Goal: Navigation & Orientation: Find specific page/section

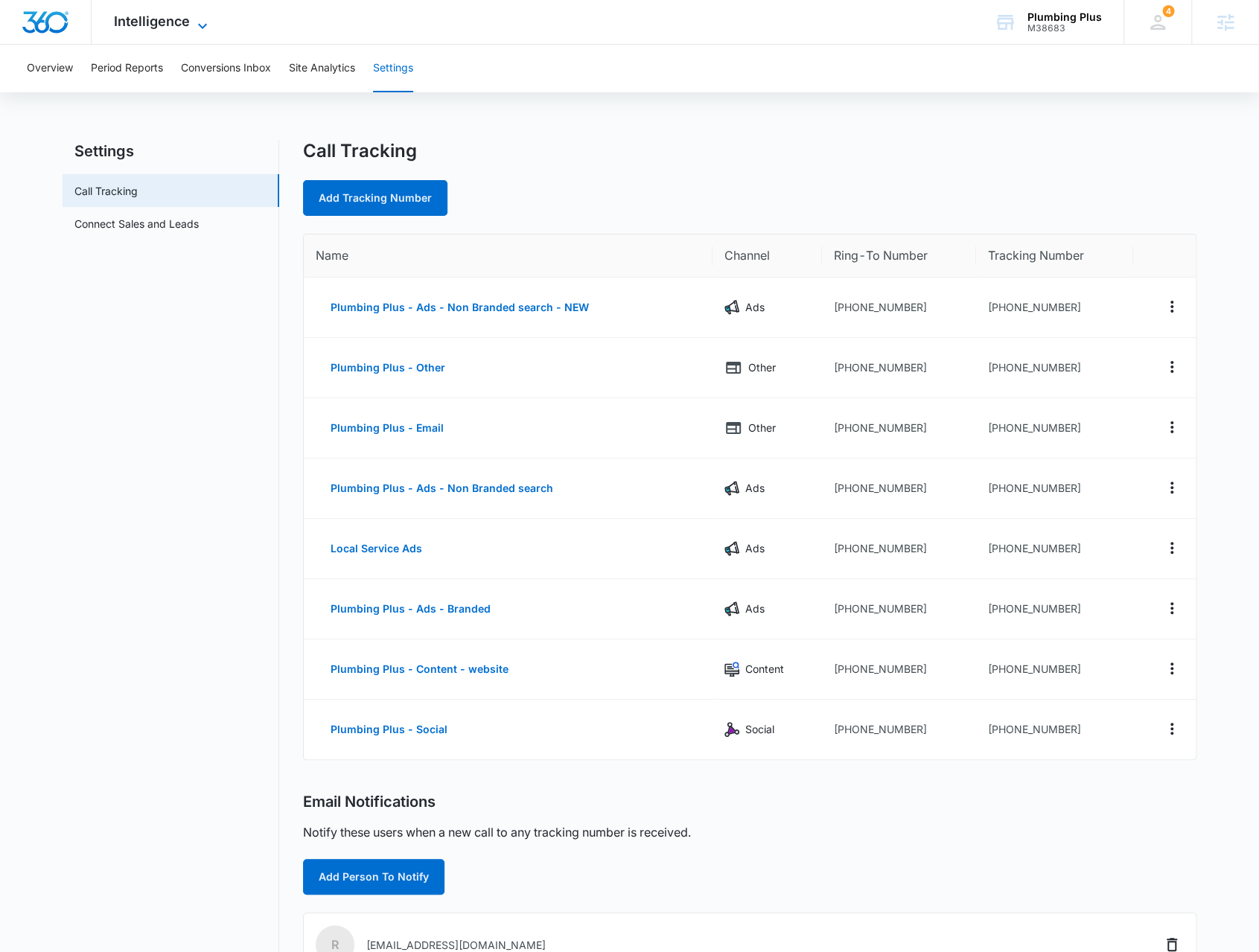
click at [167, 19] on span "Intelligence" at bounding box center [152, 21] width 76 height 16
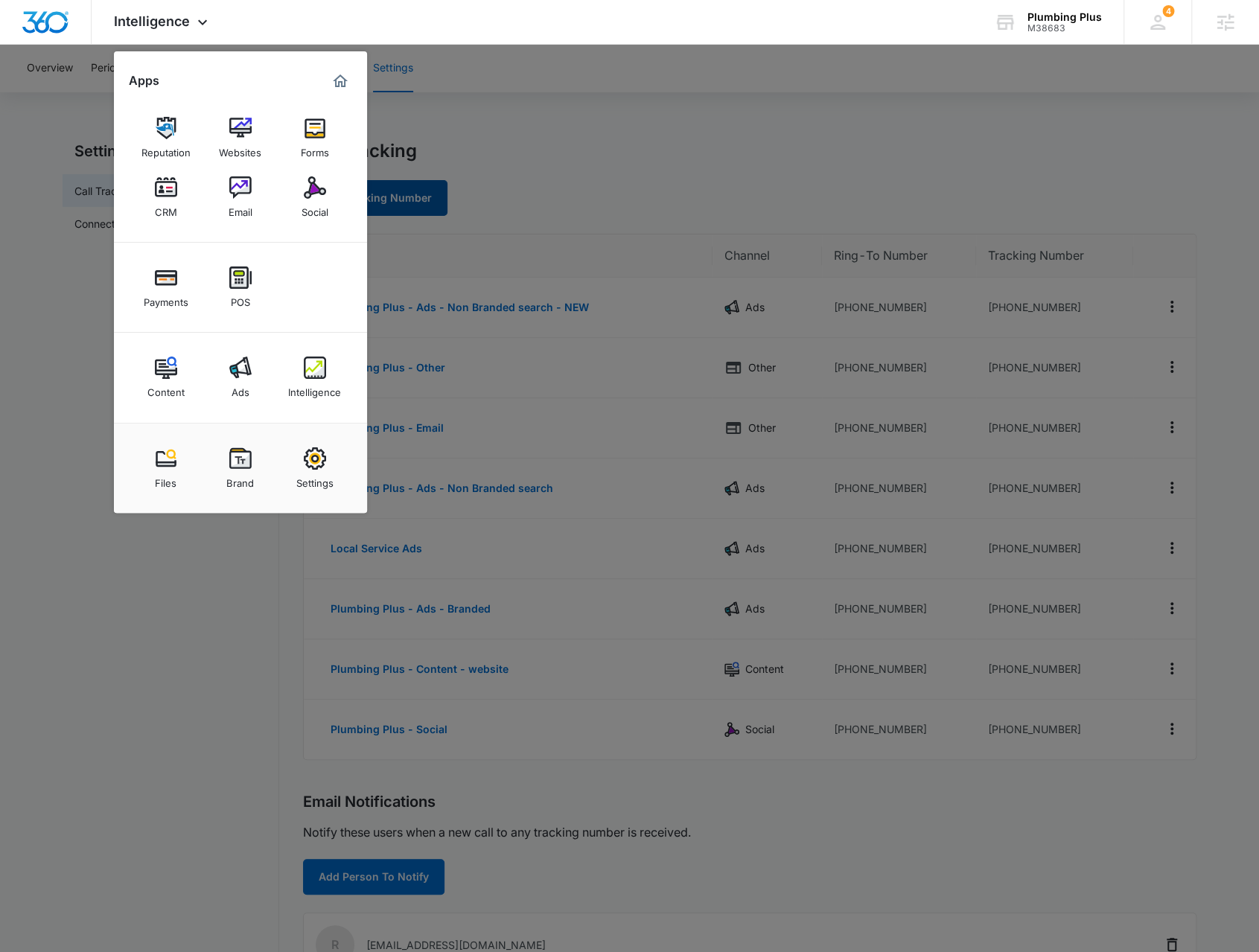
click at [318, 207] on div "Social" at bounding box center [314, 208] width 27 height 19
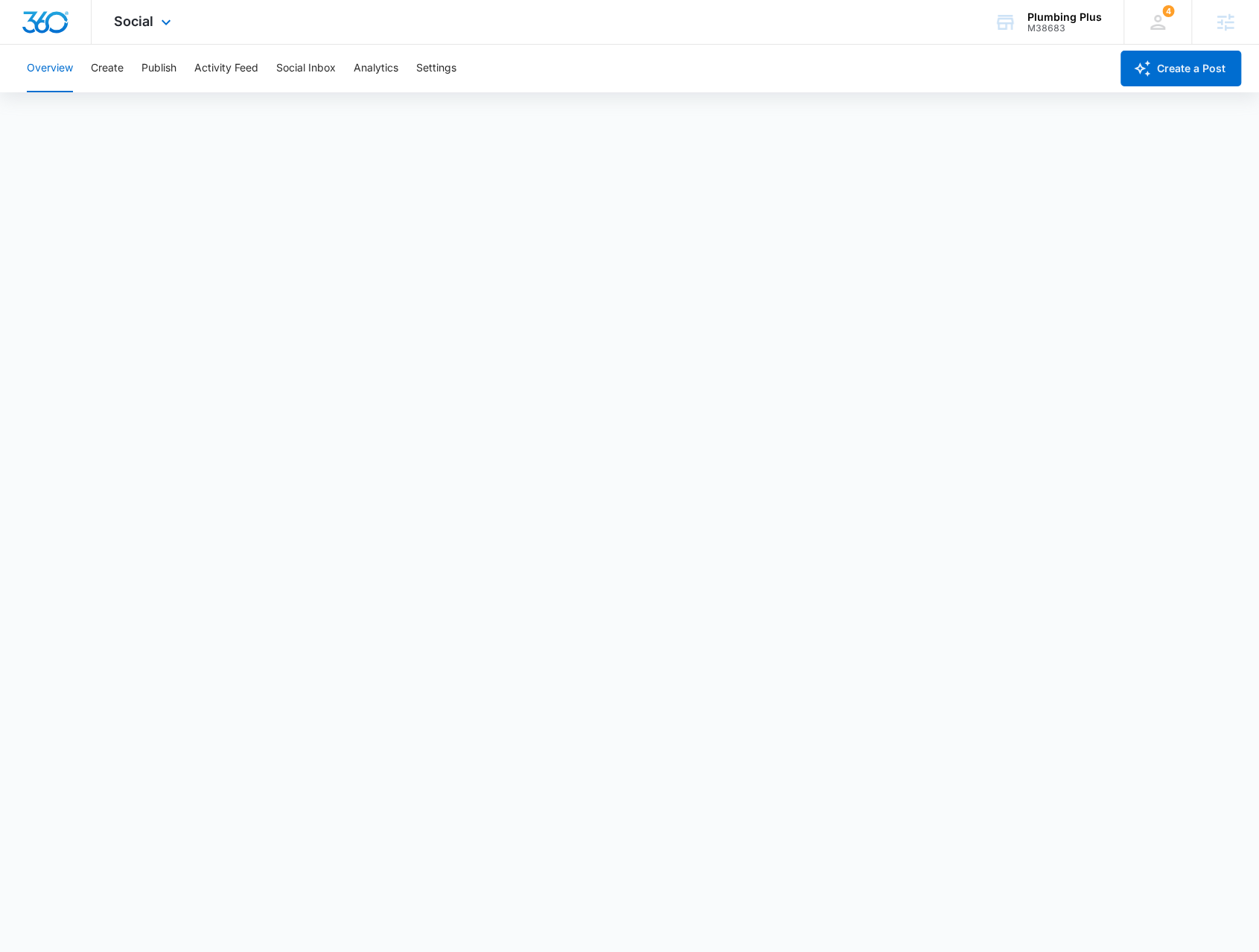
click at [154, 11] on div "Social Apps Reputation Websites Forms CRM Email Social Payments POS Content Ads…" at bounding box center [145, 22] width 106 height 44
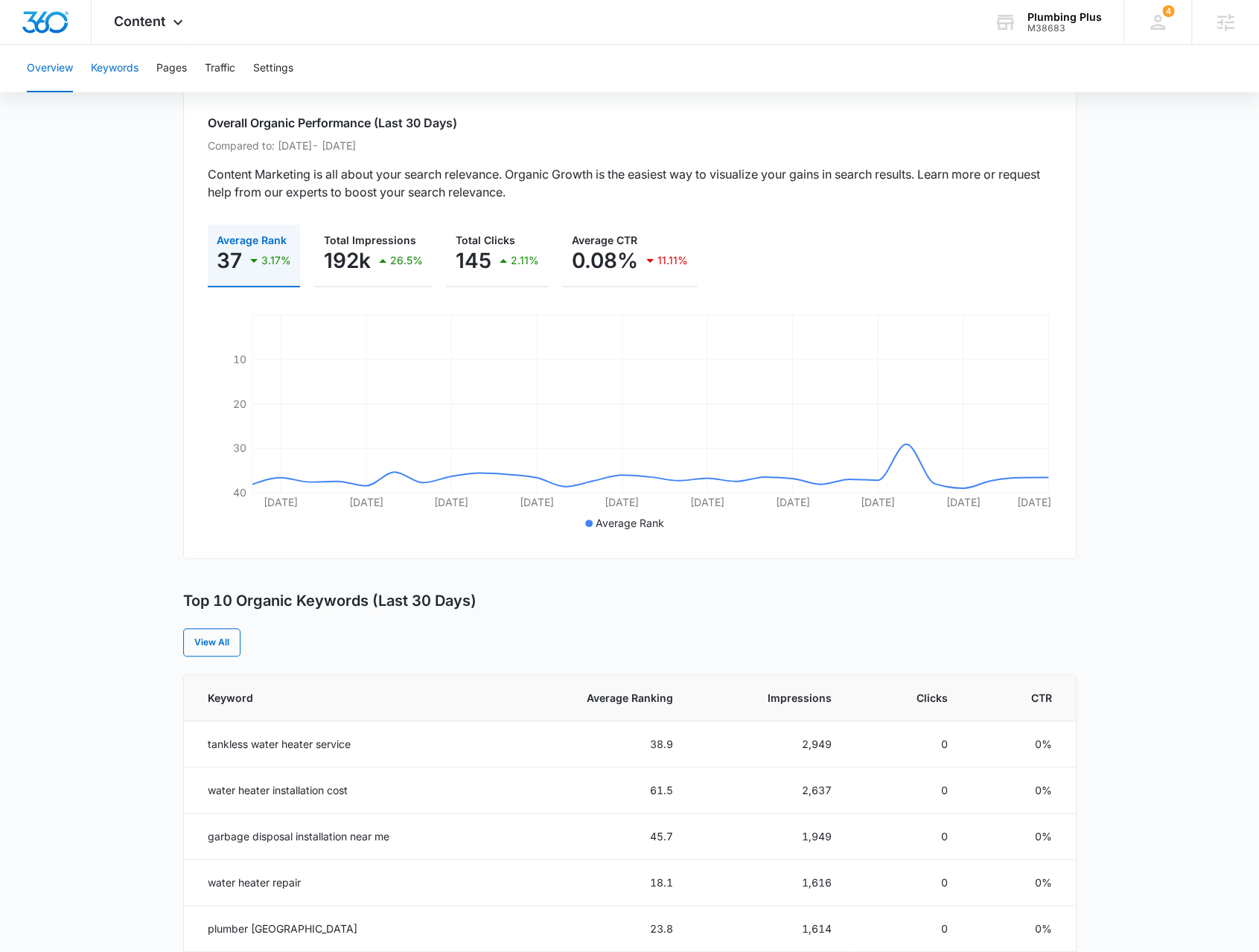
scroll to position [77, 0]
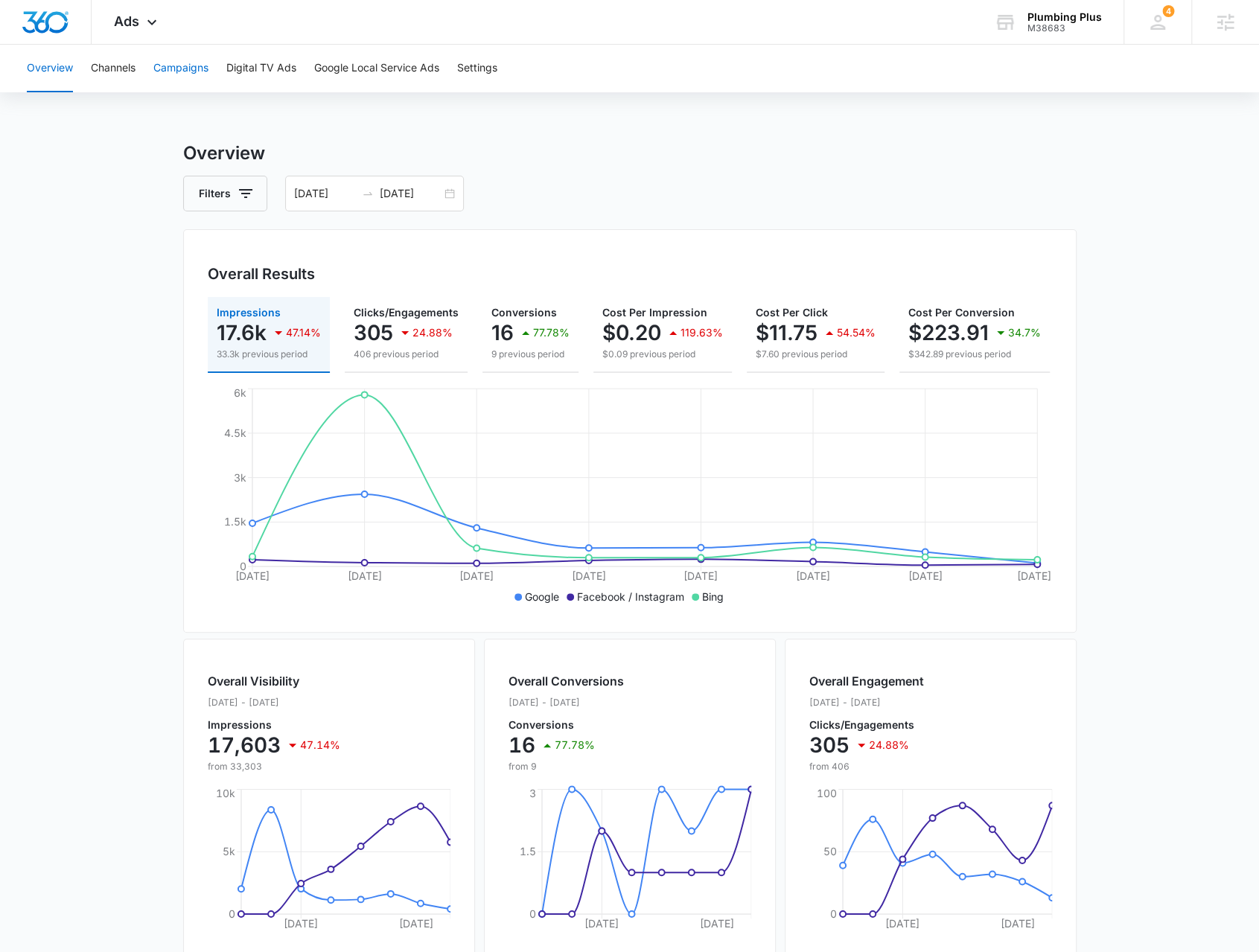
click at [174, 69] on button "Campaigns" at bounding box center [180, 68] width 55 height 48
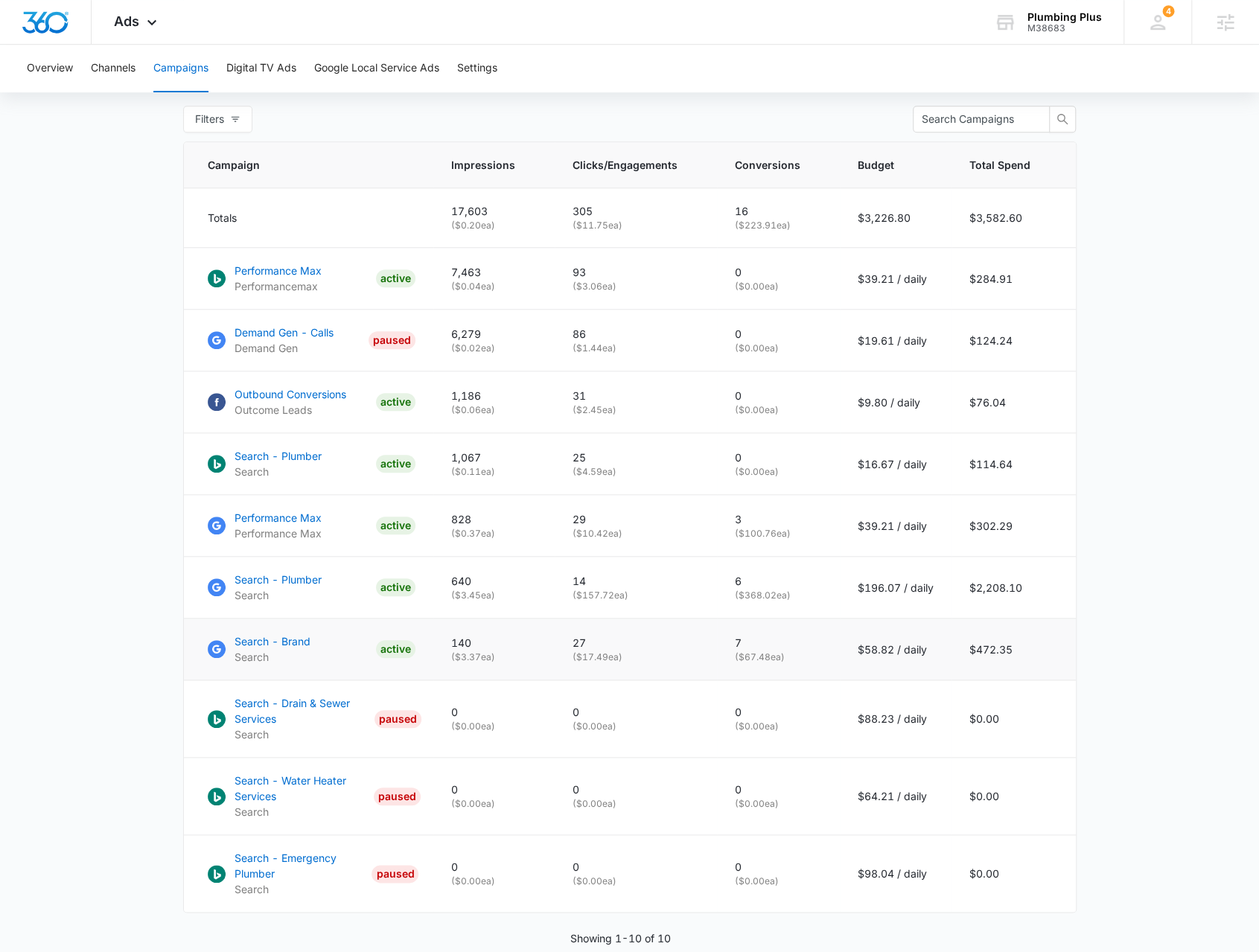
scroll to position [658, 0]
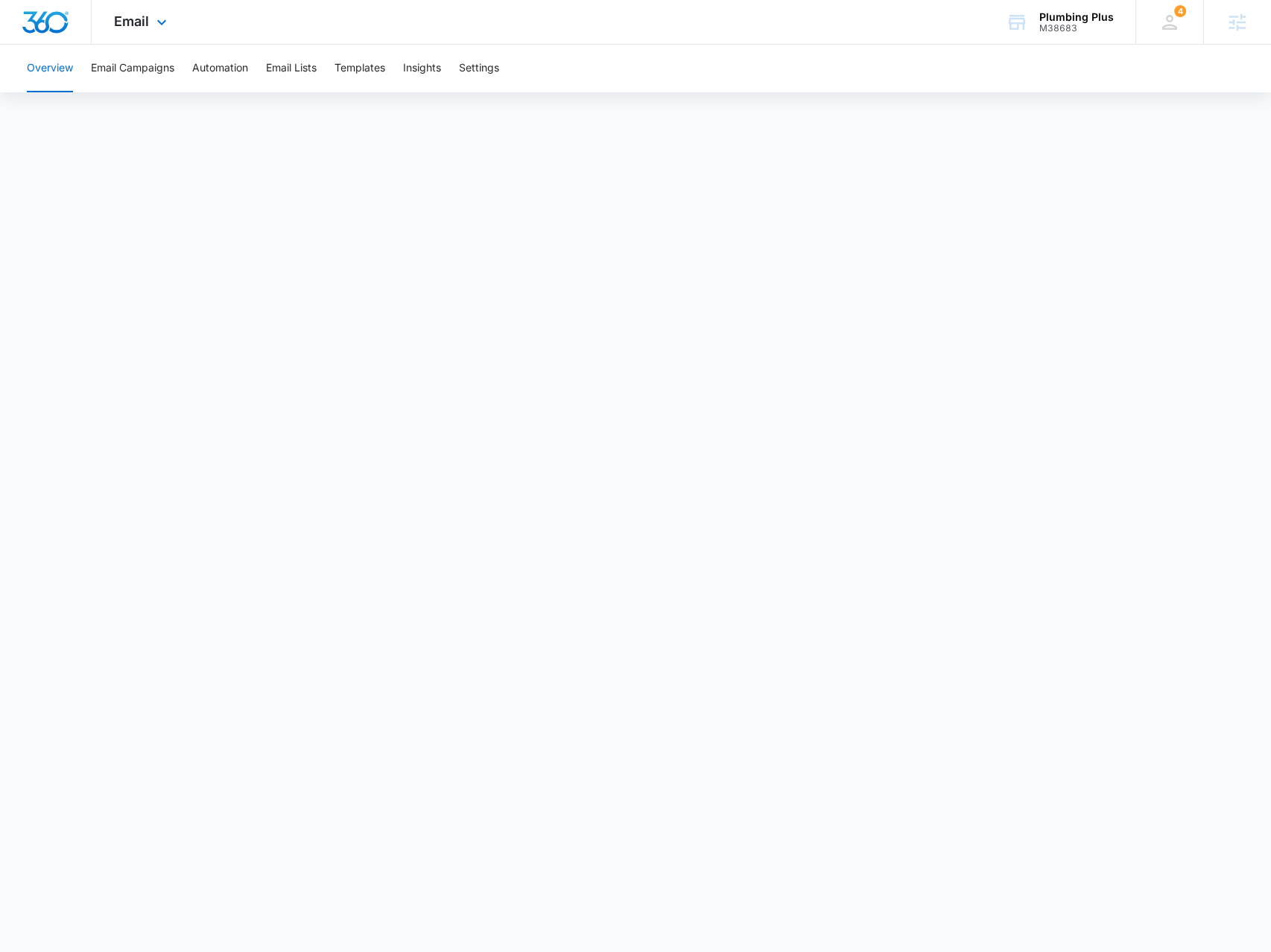
drag, startPoint x: 157, startPoint y: 23, endPoint x: 201, endPoint y: 149, distance: 133.5
click at [157, 23] on icon at bounding box center [161, 22] width 18 height 18
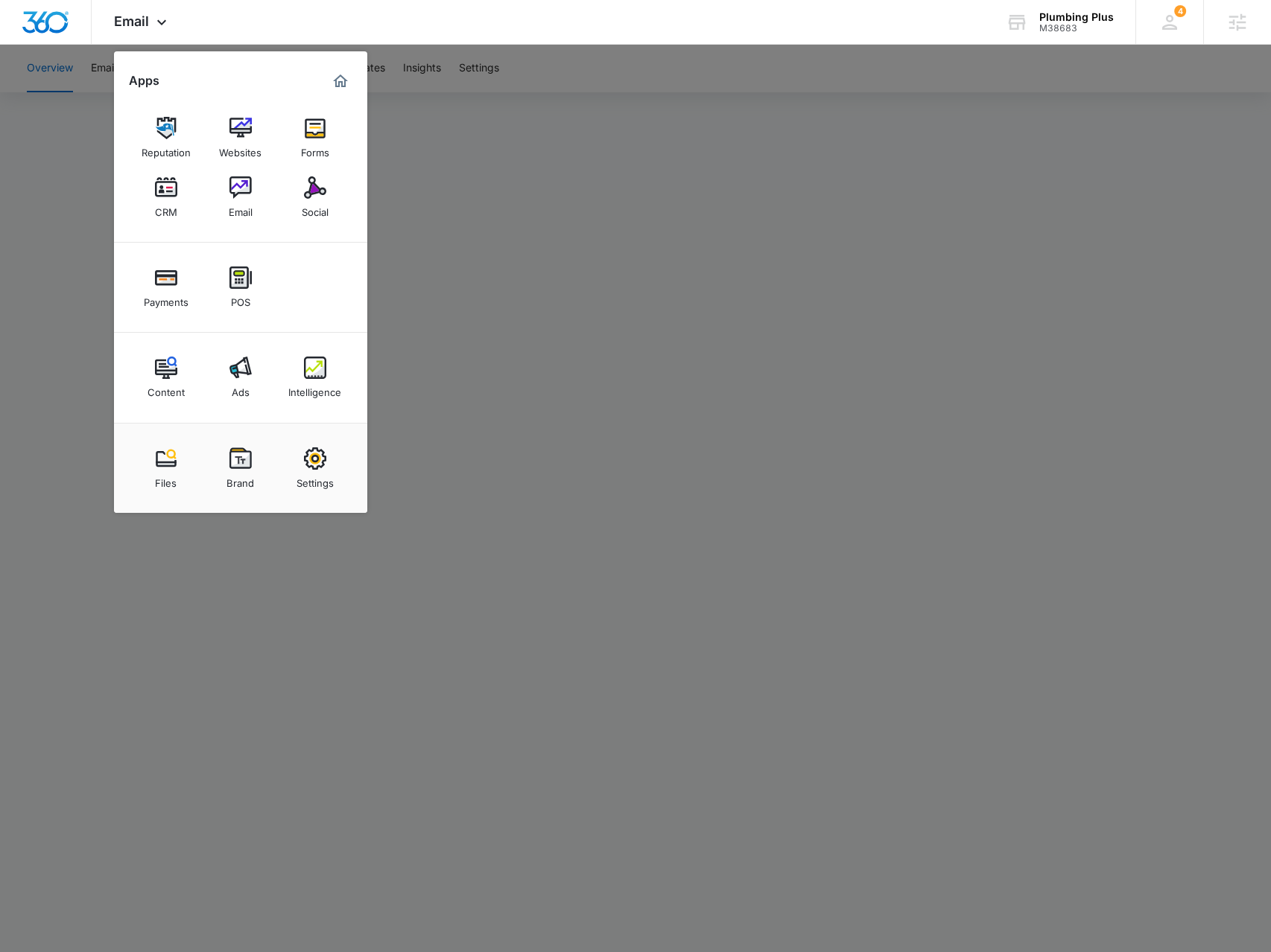
drag, startPoint x: 459, startPoint y: 207, endPoint x: 344, endPoint y: 1, distance: 235.9
click at [459, 207] on div at bounding box center [636, 476] width 1271 height 952
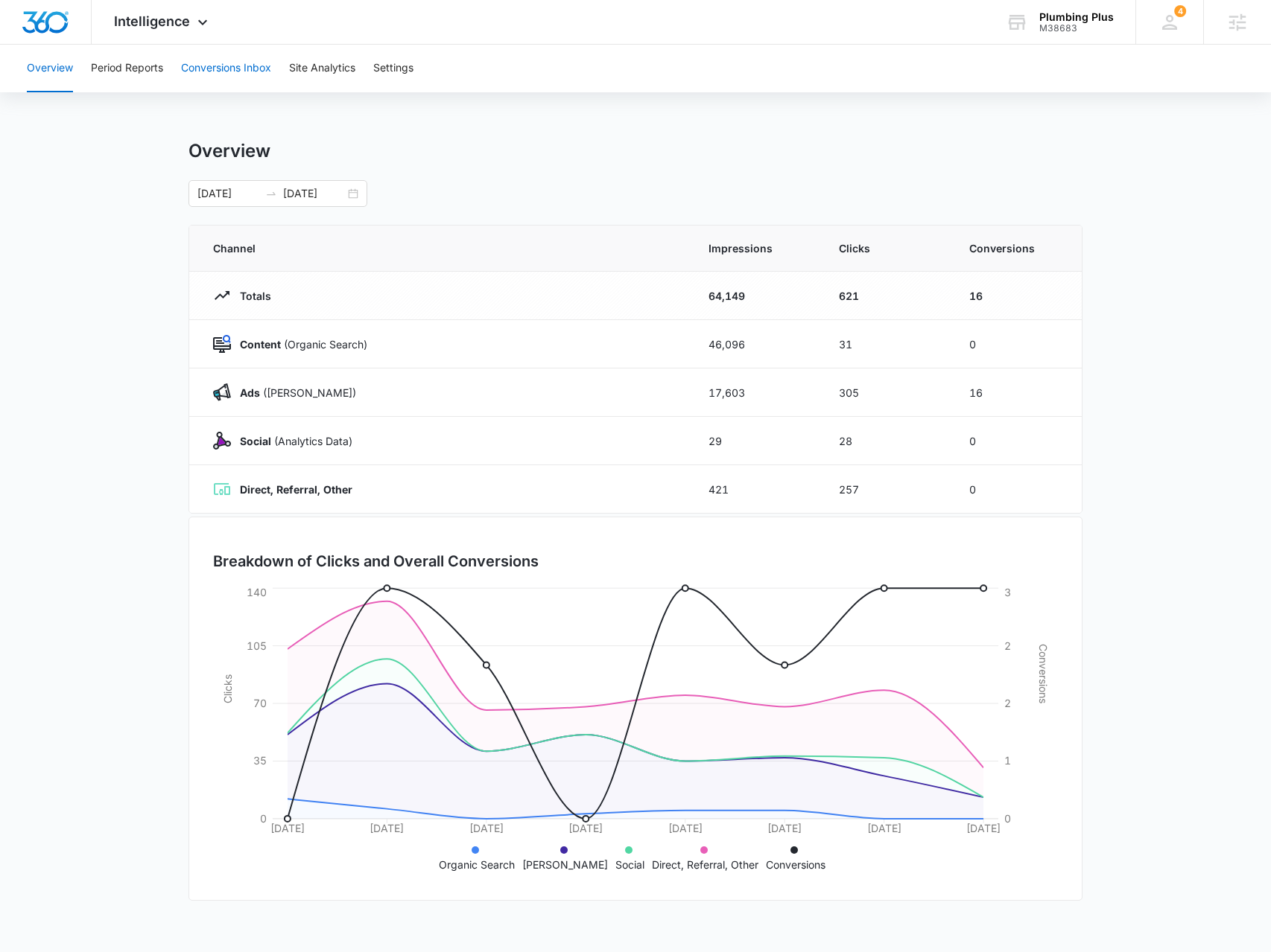
click at [263, 74] on button "Conversions Inbox" at bounding box center [226, 68] width 90 height 48
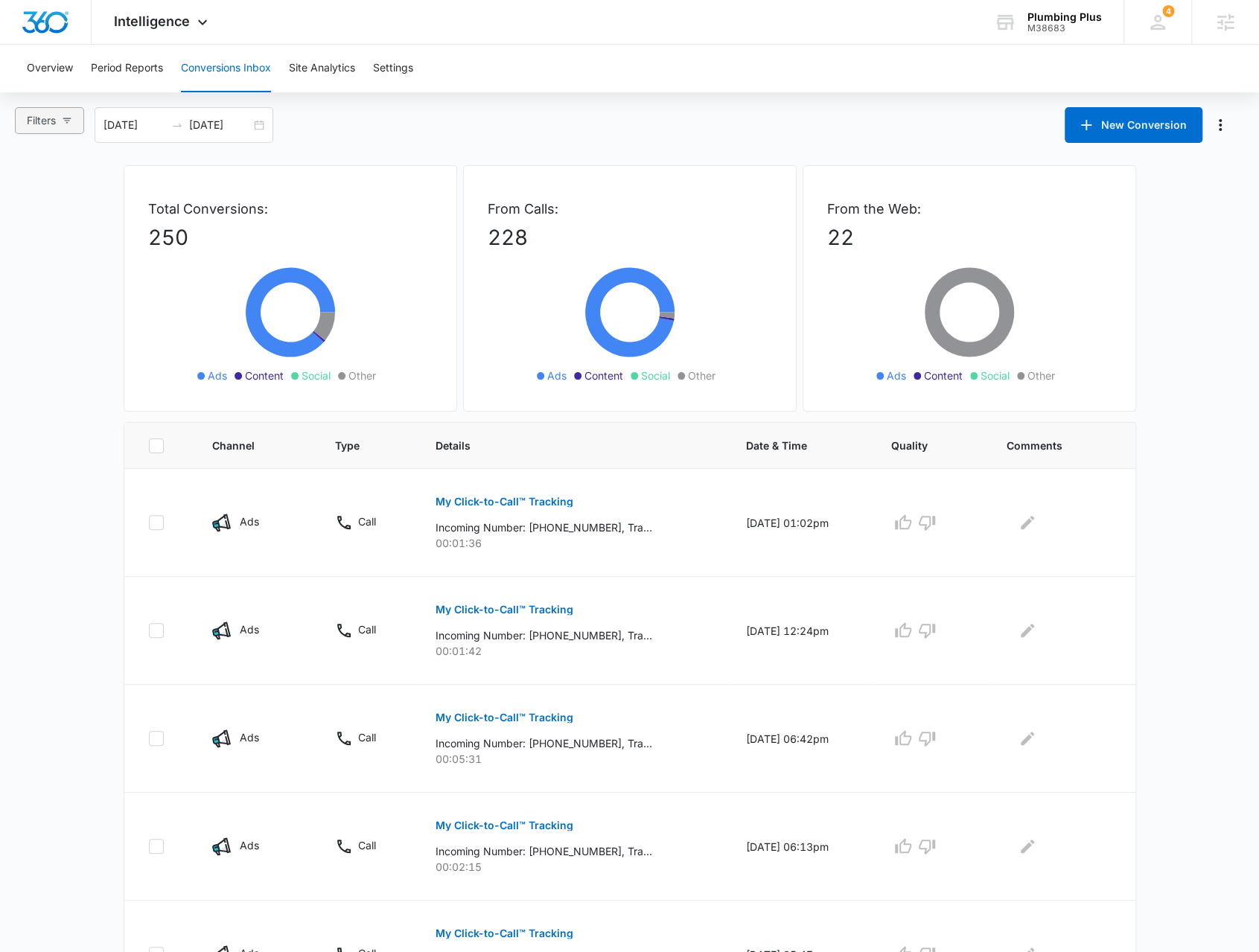
click at [70, 126] on button "Filters" at bounding box center [49, 121] width 69 height 27
click at [65, 339] on span "Web Only" at bounding box center [64, 345] width 60 height 13
click at [35, 339] on input "Web Only" at bounding box center [30, 345] width 12 height 12
radio input "true"
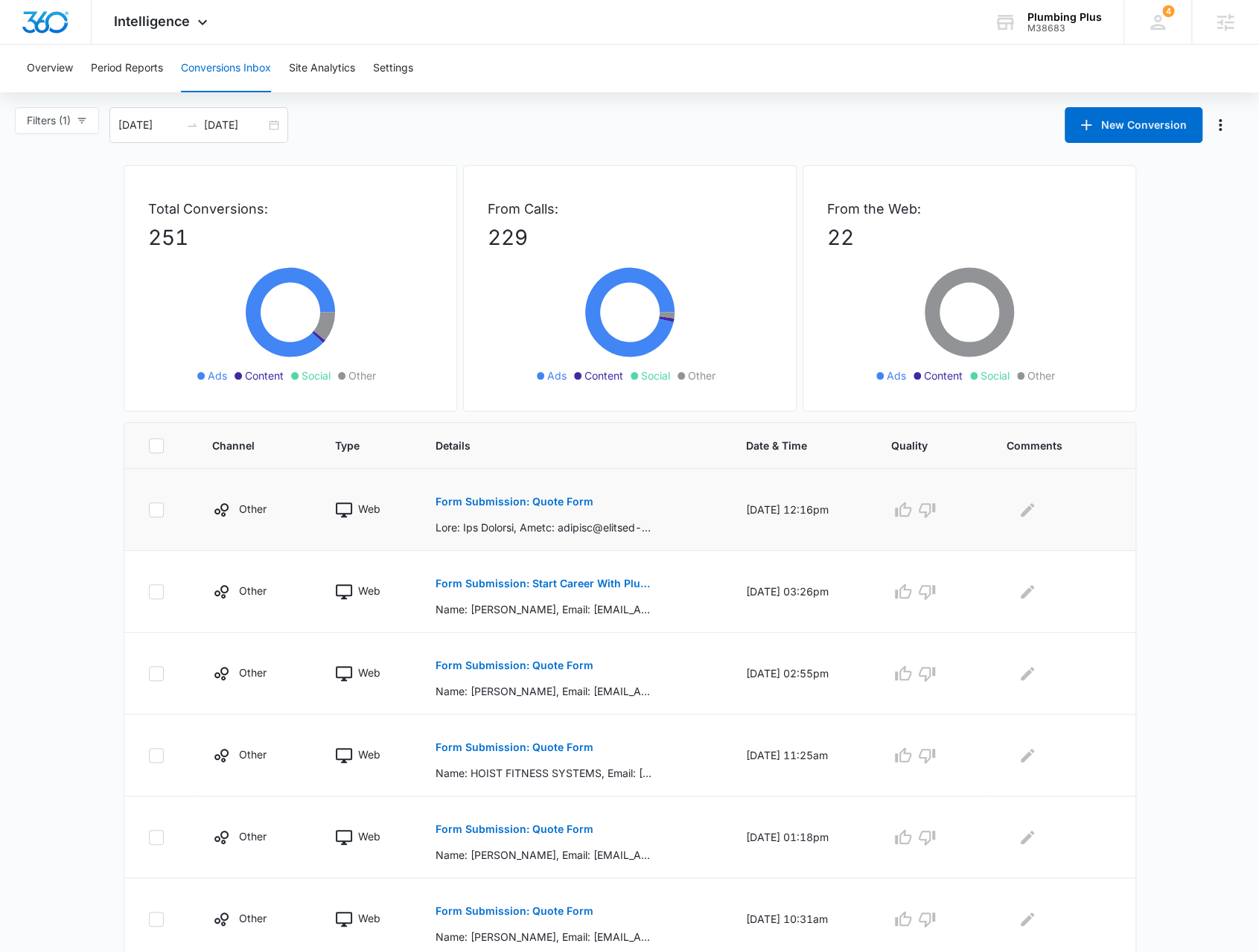
click at [534, 504] on p "Form Submission: Quote Form" at bounding box center [515, 502] width 158 height 10
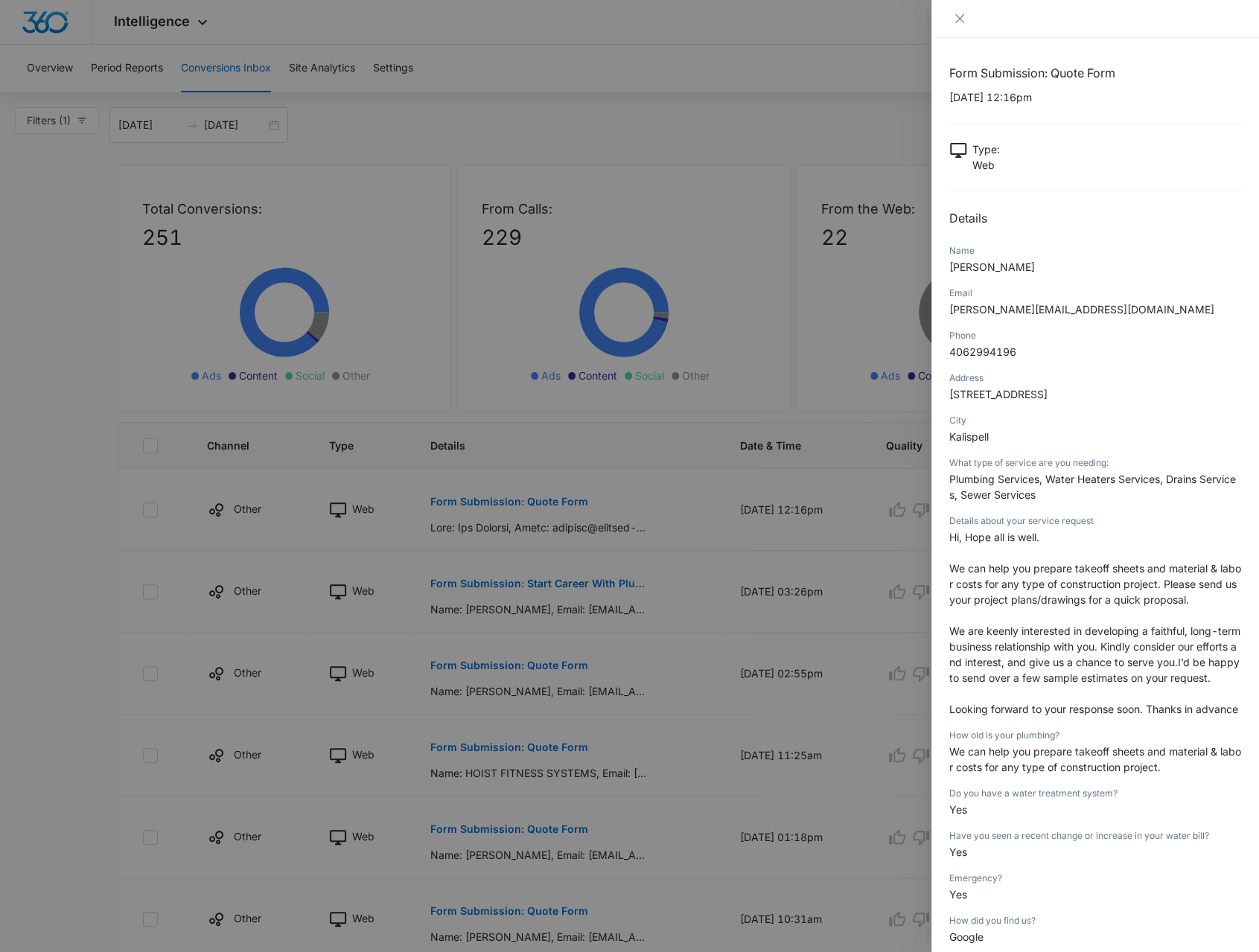
drag, startPoint x: 537, startPoint y: 504, endPoint x: 649, endPoint y: 483, distance: 114.0
click at [649, 483] on div at bounding box center [629, 476] width 1259 height 952
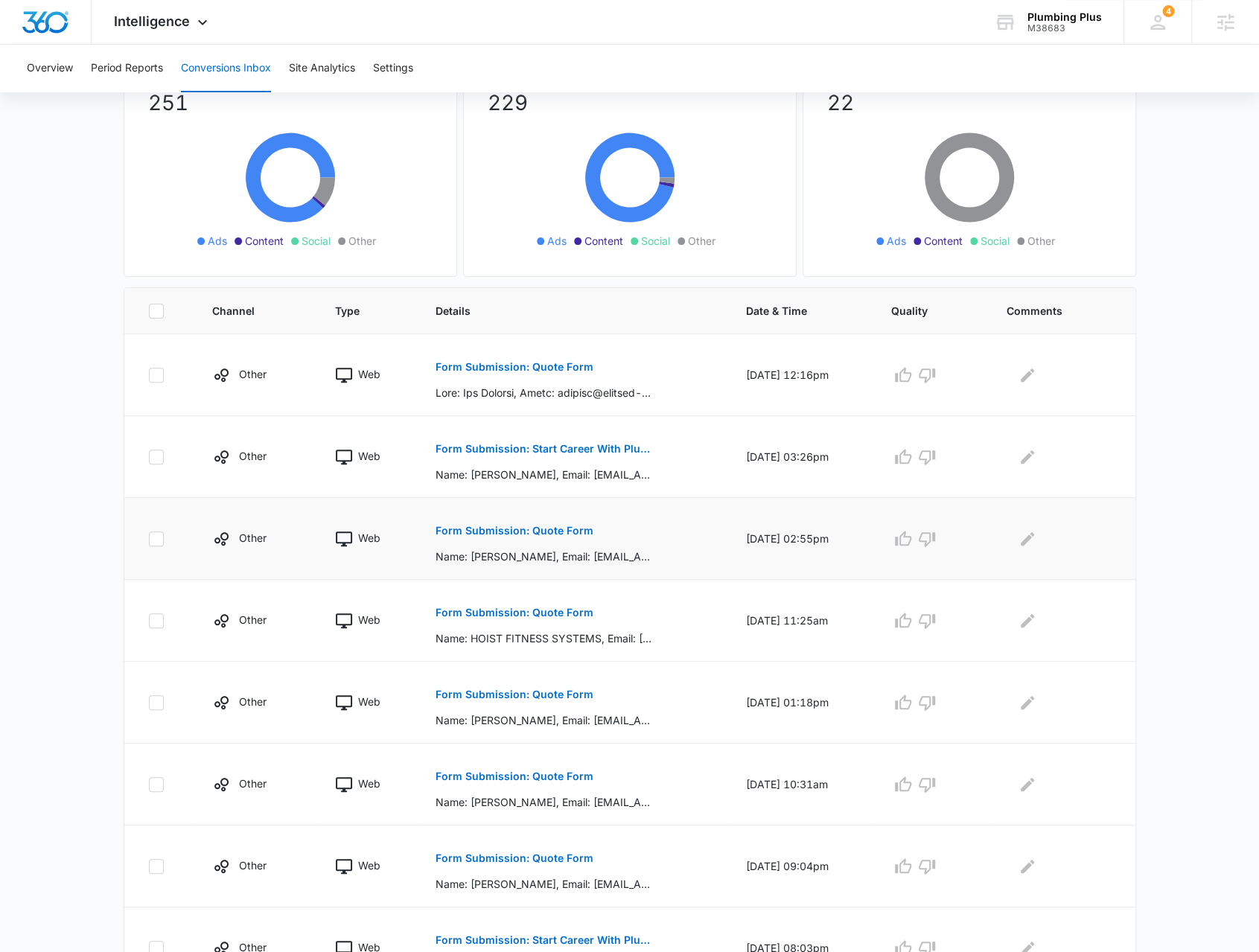
scroll to position [149, 0]
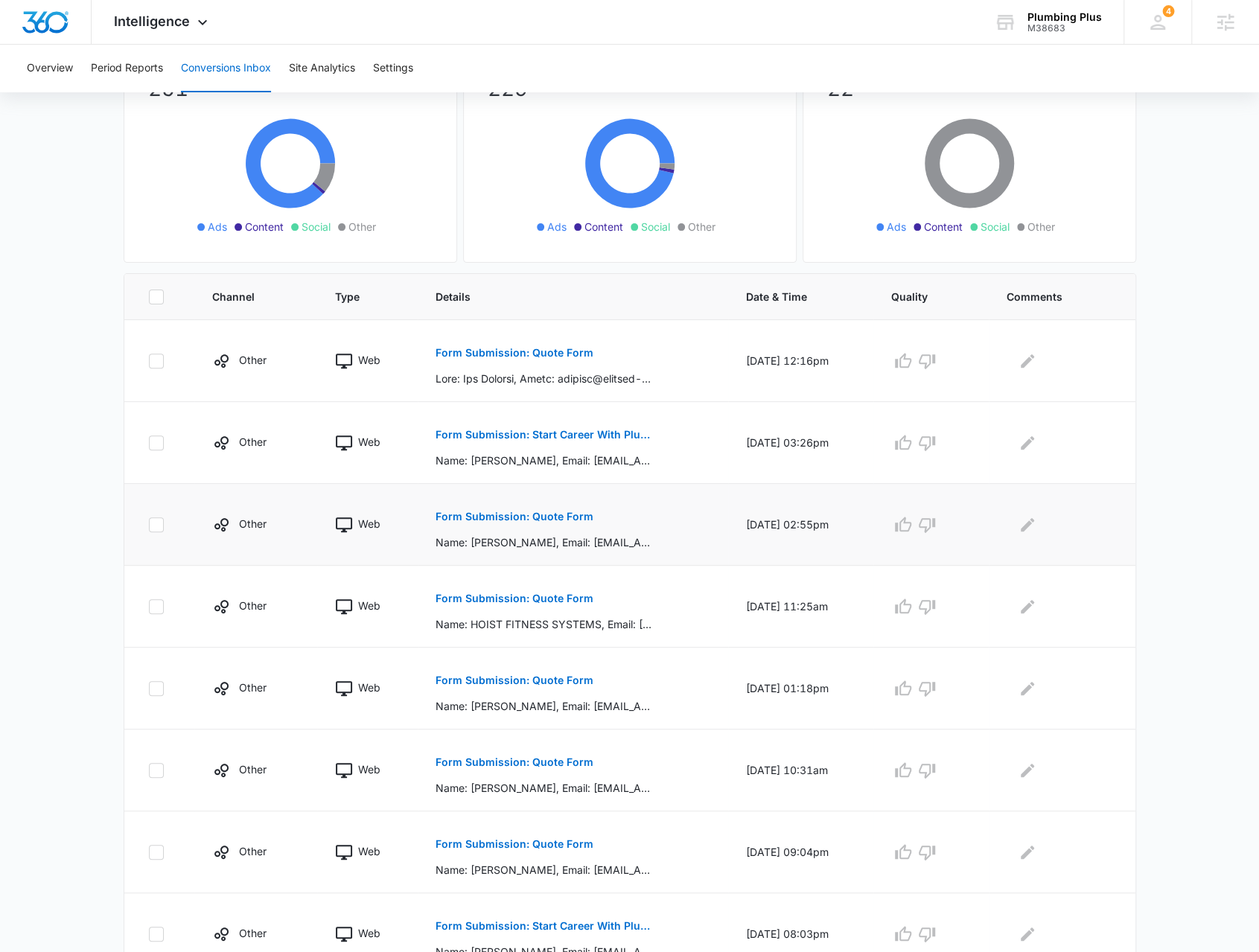
click at [562, 520] on p "Form Submission: Quote Form" at bounding box center [515, 516] width 158 height 10
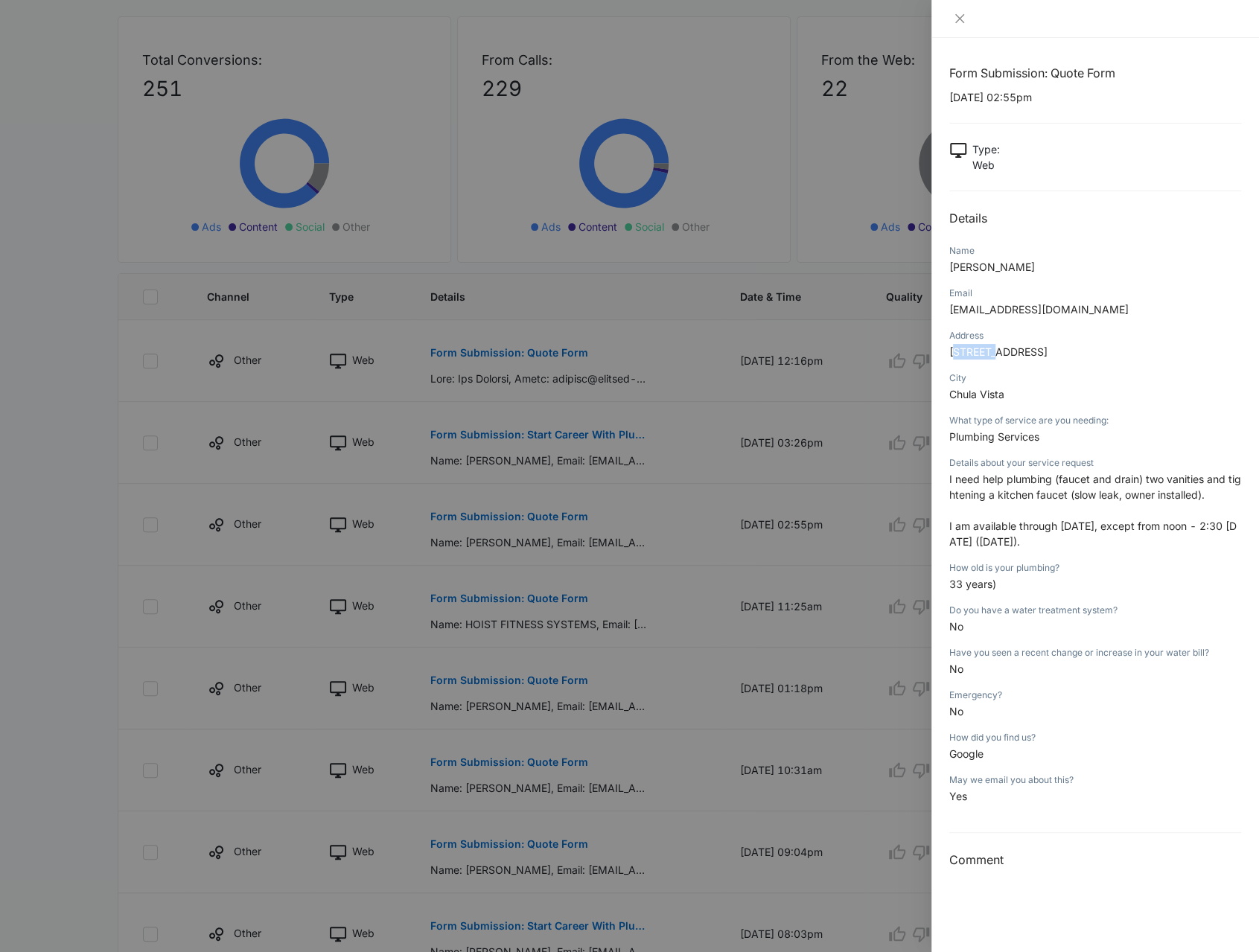
drag, startPoint x: 958, startPoint y: 348, endPoint x: 1007, endPoint y: 351, distance: 49.1
click at [1005, 351] on span "749 Marbella Circle" at bounding box center [998, 351] width 98 height 13
drag, startPoint x: 962, startPoint y: 401, endPoint x: 986, endPoint y: 400, distance: 24.0
click at [980, 400] on p "Chula Vista" at bounding box center [1095, 394] width 292 height 16
drag, startPoint x: 963, startPoint y: 484, endPoint x: 1044, endPoint y: 523, distance: 89.9
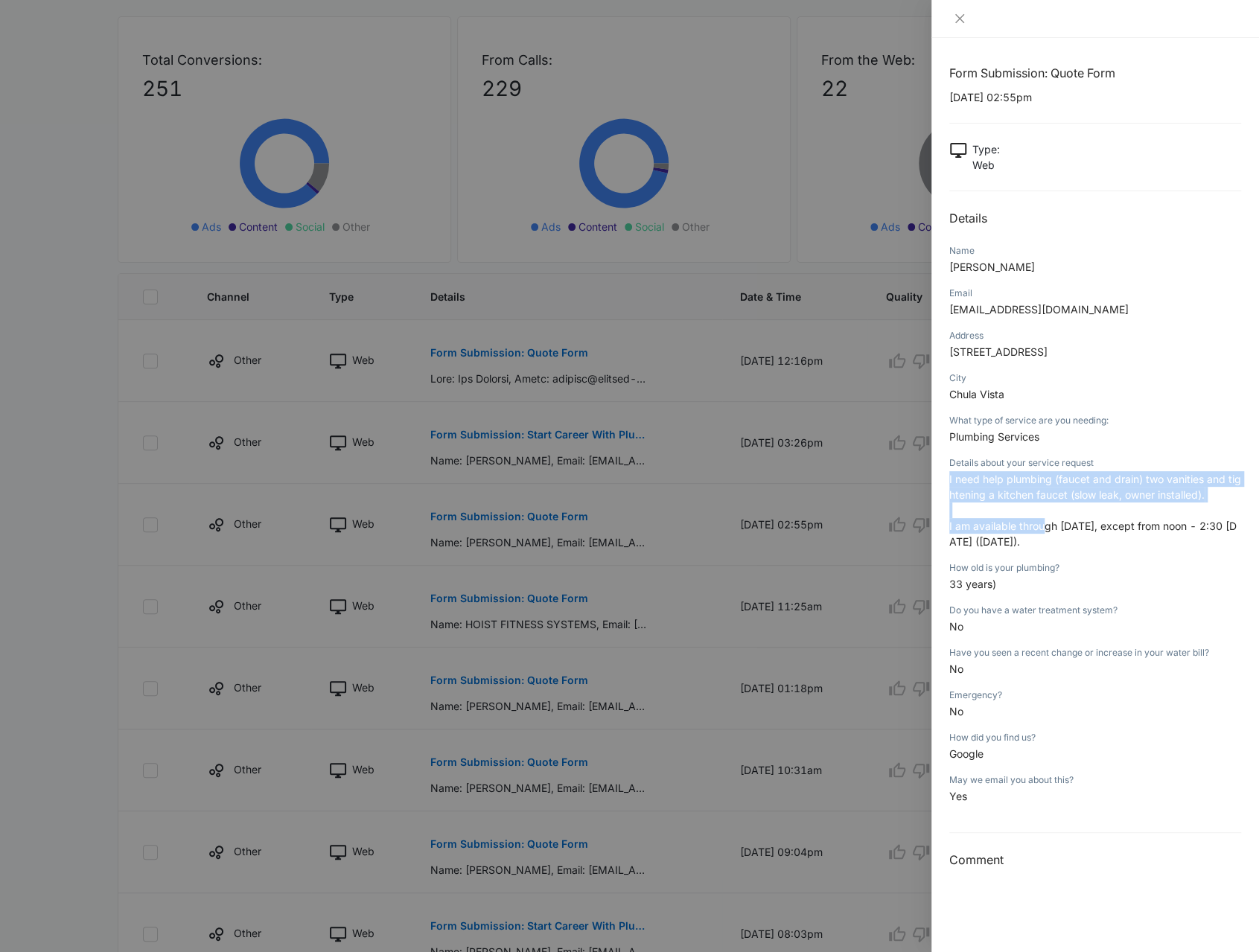
click at [1044, 523] on div "Form Submission: Quote Form 08/13/2025 at 02:55pm Type : Web Details Name Natha…" at bounding box center [1094, 495] width 327 height 914
drag, startPoint x: 953, startPoint y: 588, endPoint x: 1046, endPoint y: 598, distance: 93.5
click at [1046, 598] on div "Form Submission: Quote Form 08/13/2025 at 02:55pm Type : Web Details Name Natha…" at bounding box center [1094, 495] width 327 height 914
click at [987, 679] on div "Have you seen a recent change or increase in your water bill? No" at bounding box center [1095, 666] width 292 height 43
drag, startPoint x: 946, startPoint y: 778, endPoint x: 967, endPoint y: 745, distance: 39.1
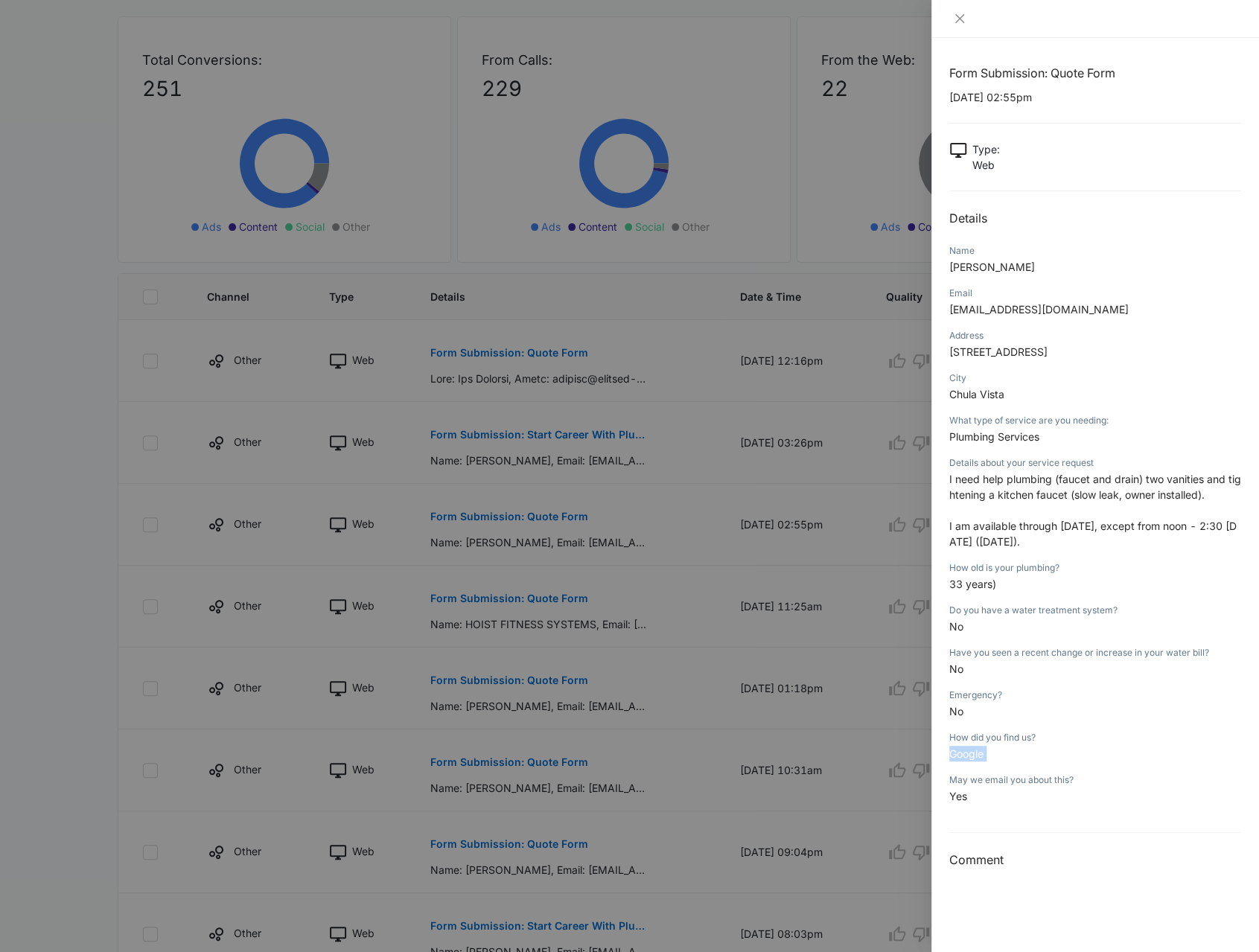
click at [981, 771] on div "Form Submission: Quote Form 08/13/2025 at 02:55pm Type : Web Details Name Natha…" at bounding box center [1094, 495] width 327 height 914
click at [967, 744] on div "How did you find us?" at bounding box center [1095, 737] width 292 height 13
click at [568, 759] on div at bounding box center [629, 476] width 1259 height 952
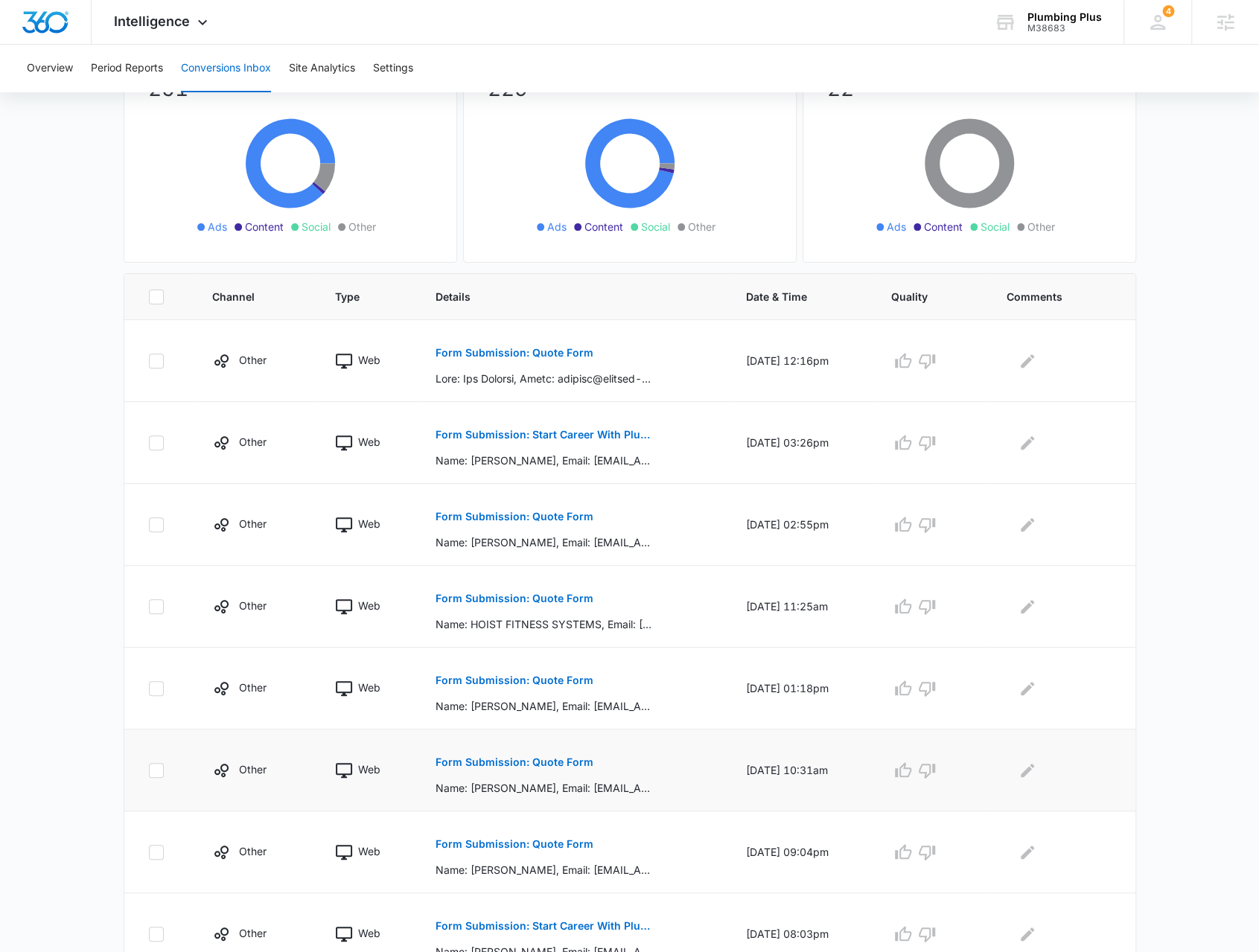
click at [541, 762] on p "Form Submission: Quote Form" at bounding box center [515, 762] width 158 height 10
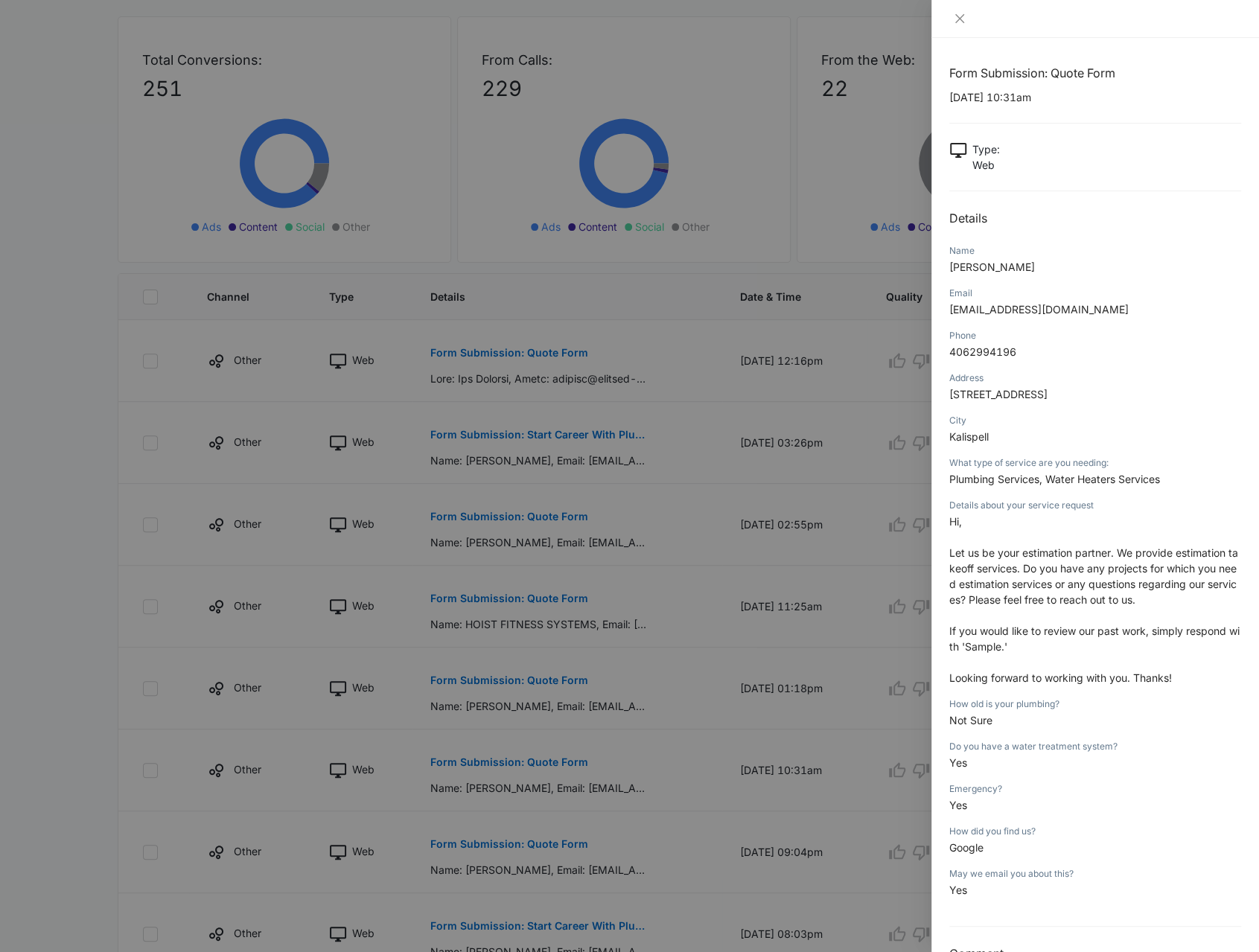
click at [502, 588] on div at bounding box center [629, 476] width 1259 height 952
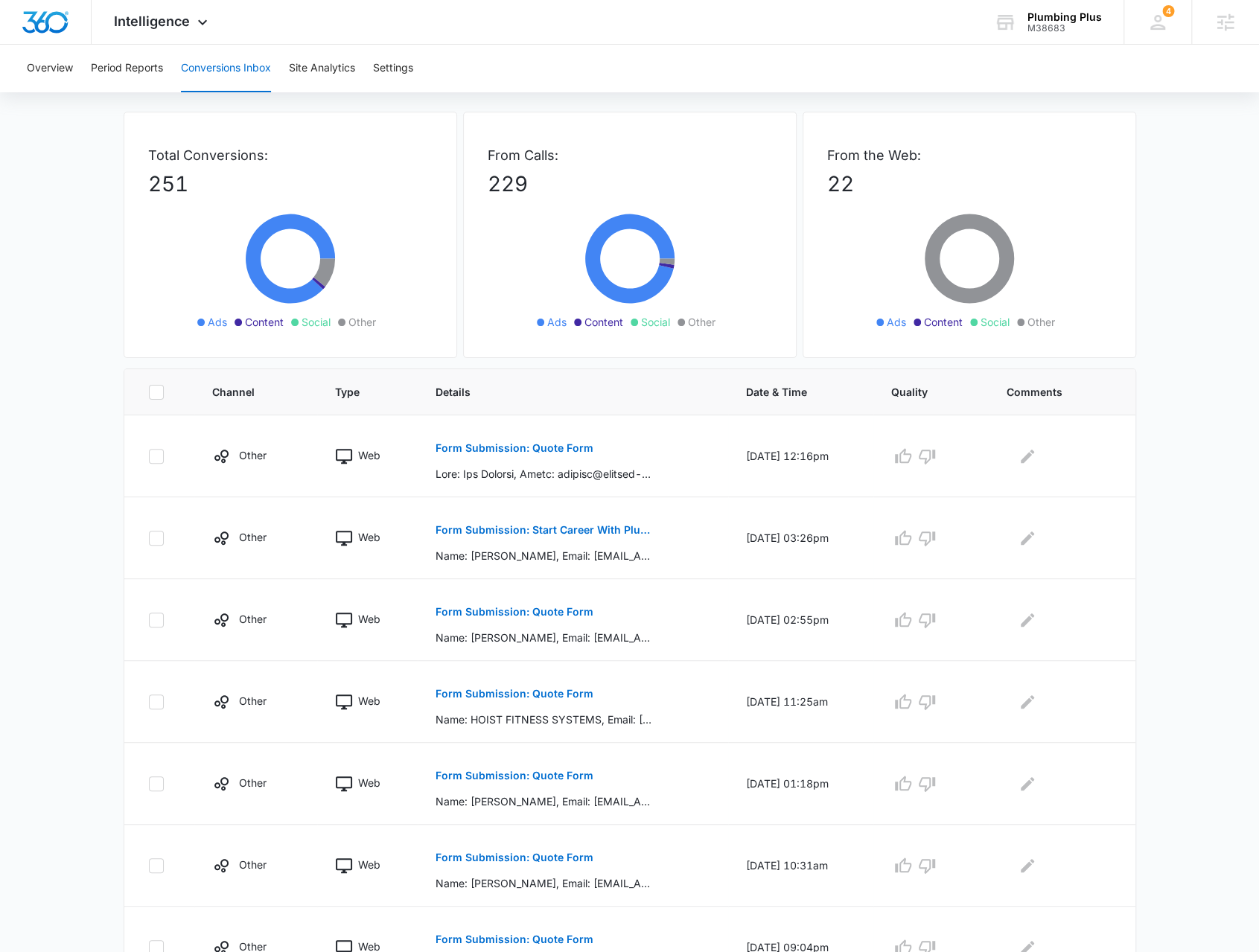
scroll to position [0, 0]
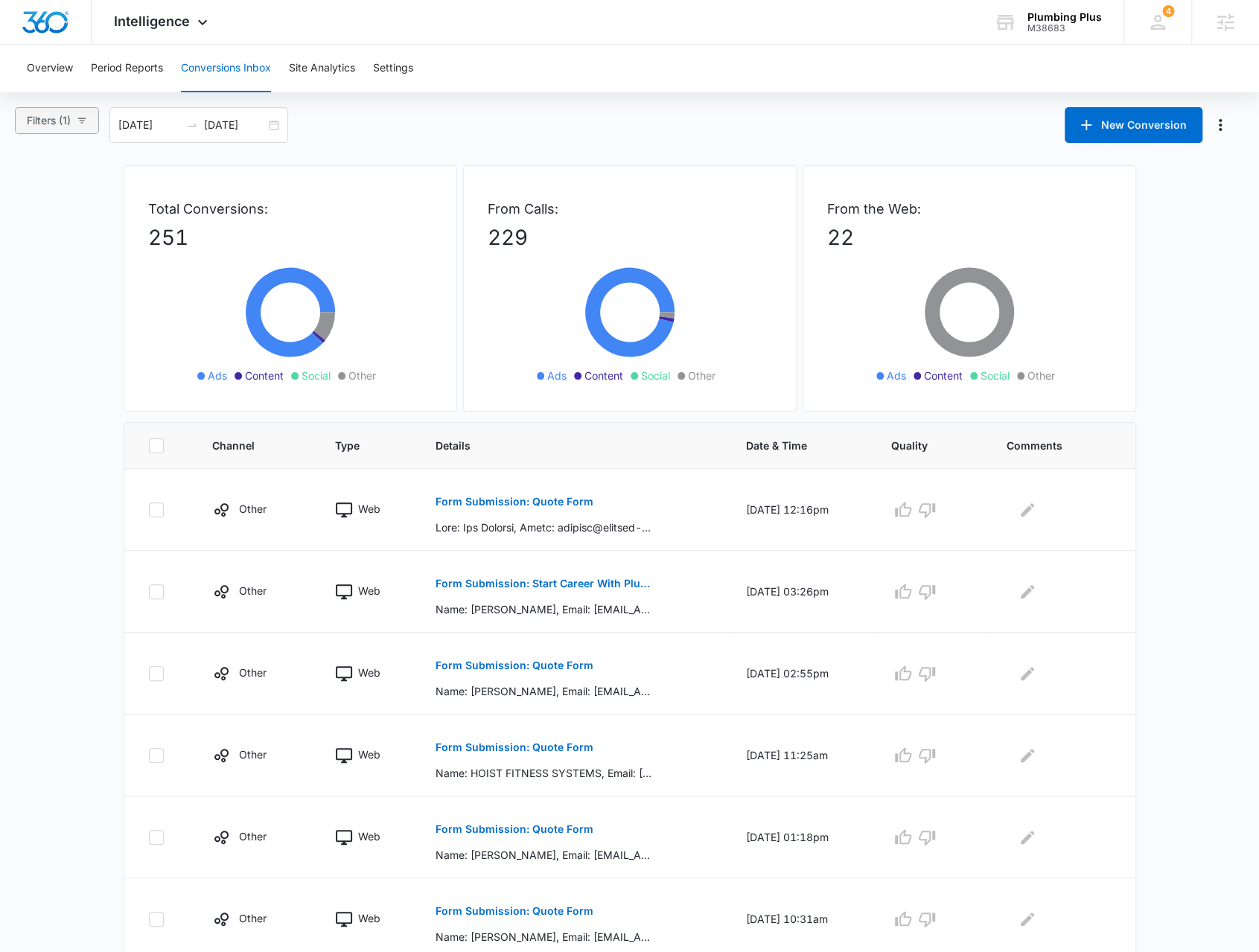
click at [91, 123] on button "Filters (1)" at bounding box center [56, 121] width 84 height 27
click at [30, 364] on input "Calls Only" at bounding box center [30, 367] width 12 height 12
radio input "true"
radio input "false"
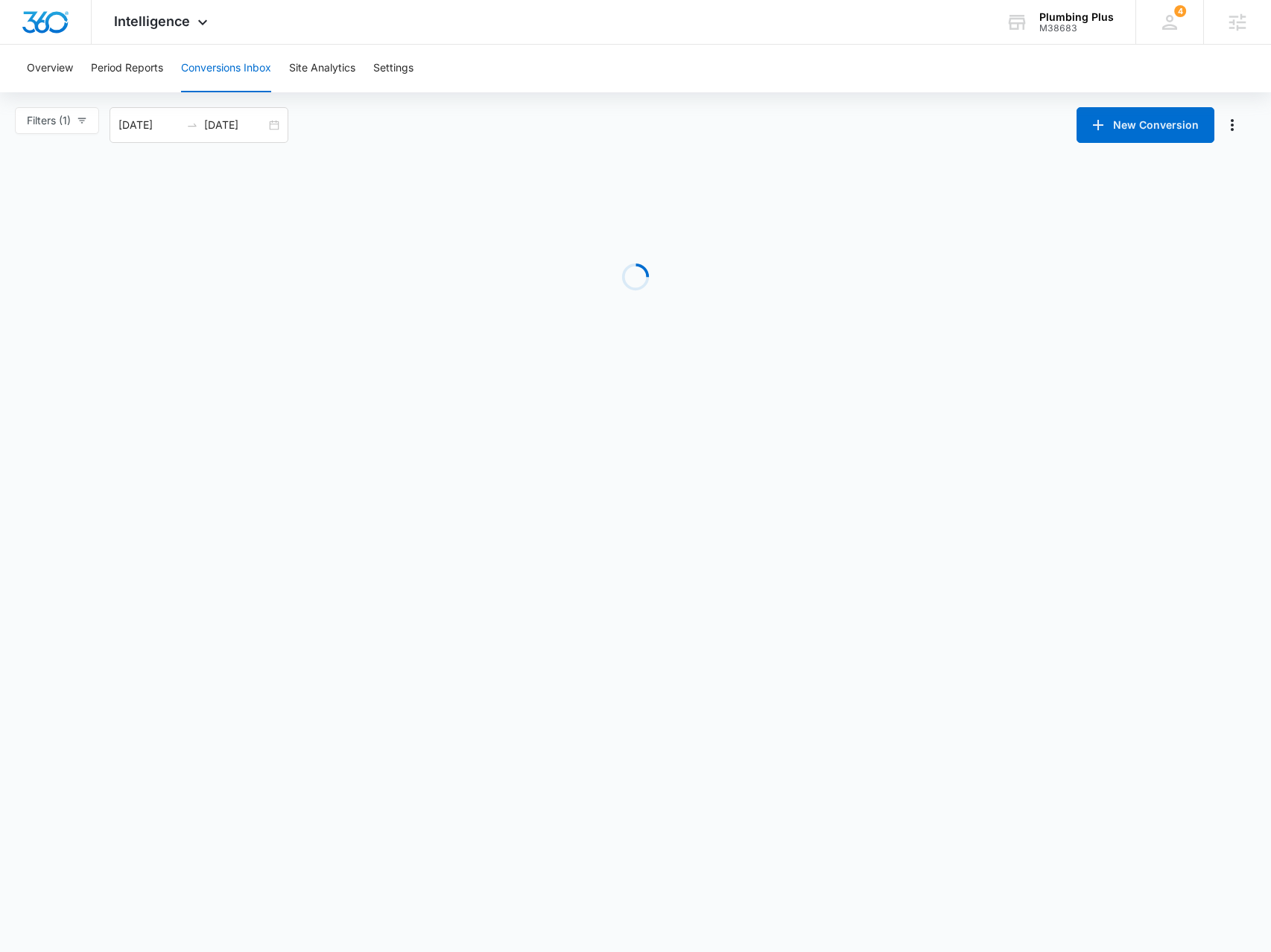
click at [103, 522] on body "Intelligence Apps Reputation Websites Forms CRM Email Social Payments POS Conte…" at bounding box center [636, 476] width 1271 height 952
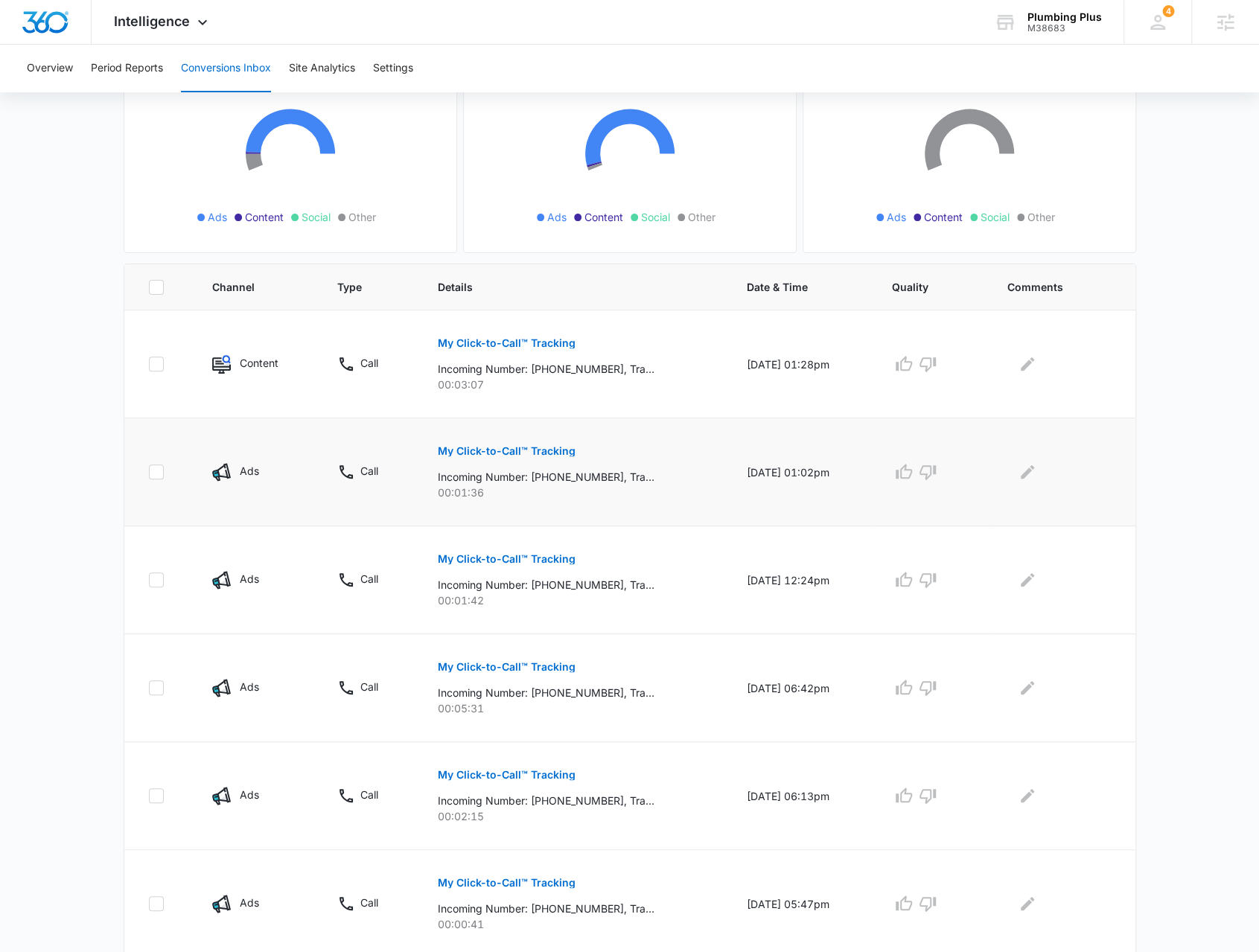
scroll to position [223, 0]
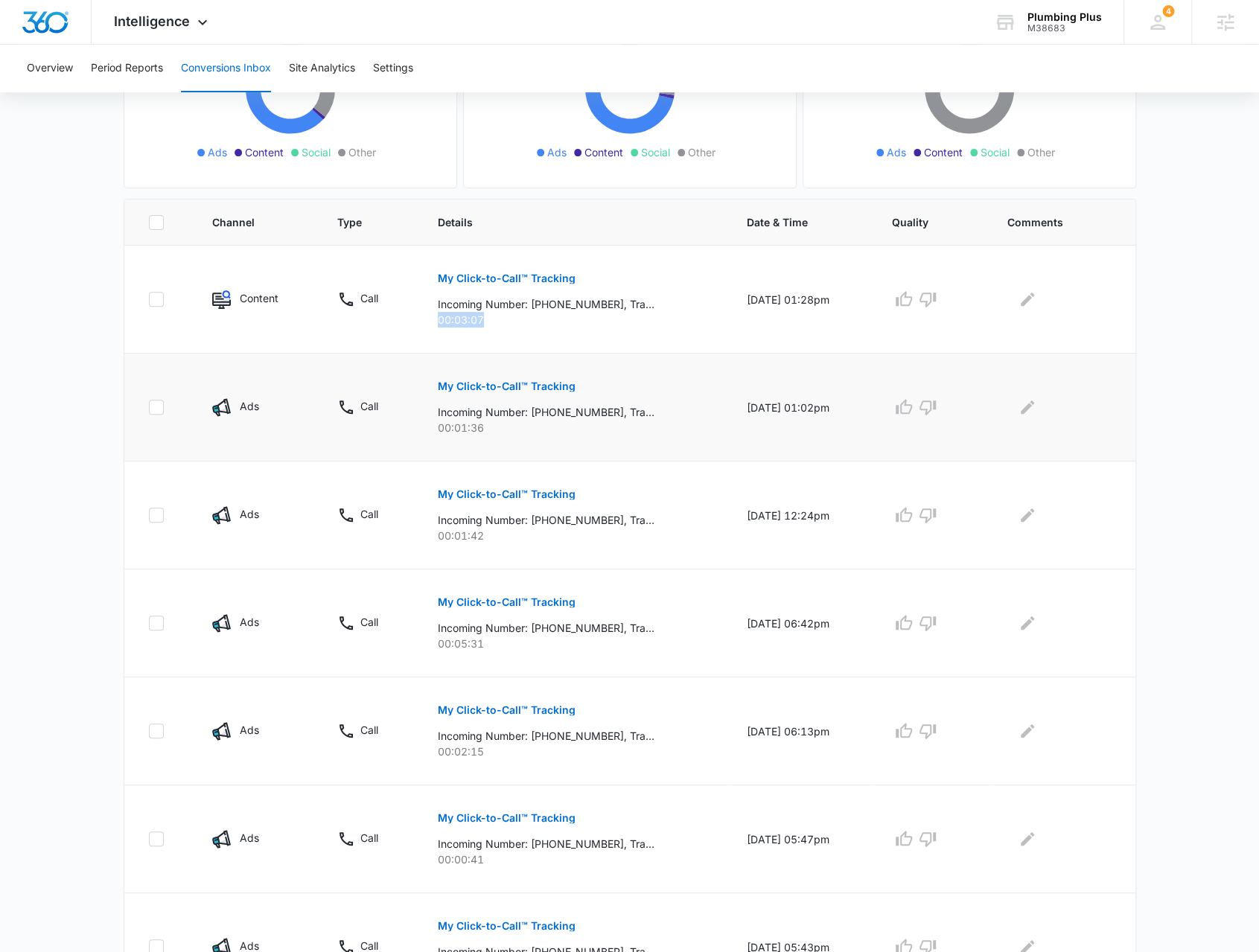
drag, startPoint x: 417, startPoint y: 319, endPoint x: 476, endPoint y: 414, distance: 111.8
click at [529, 345] on td "My Click-to-Call™ Tracking Incoming Number: +18589997306, Tracking Number: +185…" at bounding box center [574, 299] width 309 height 108
click at [438, 429] on p "00:01:36" at bounding box center [574, 428] width 273 height 16
drag, startPoint x: 453, startPoint y: 326, endPoint x: 474, endPoint y: 332, distance: 21.8
click at [469, 332] on td "My Click-to-Call™ Tracking Incoming Number: +18589997306, Tracking Number: +185…" at bounding box center [574, 299] width 309 height 108
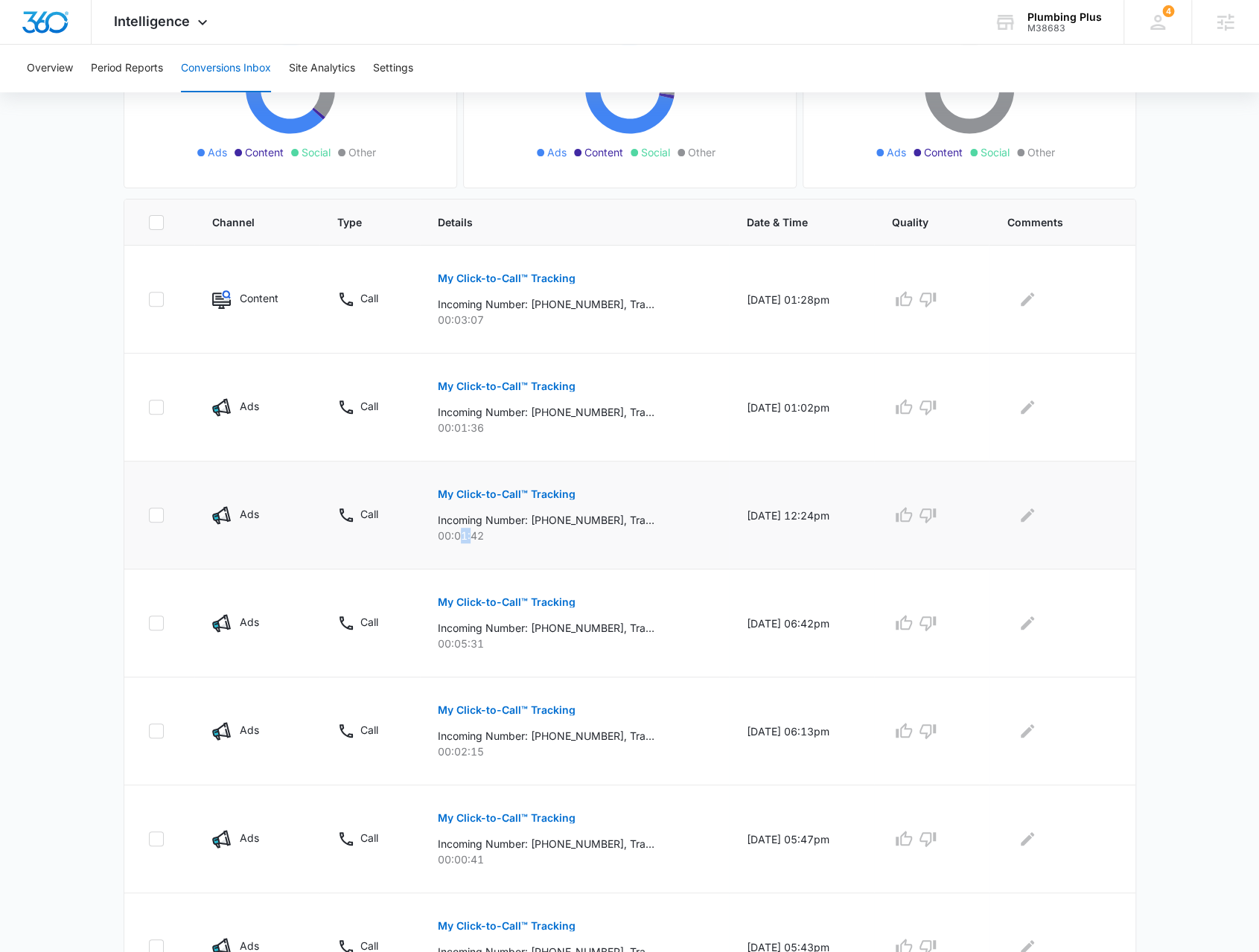
drag, startPoint x: 460, startPoint y: 538, endPoint x: 469, endPoint y: 553, distance: 17.5
click at [463, 537] on p "00:01:42" at bounding box center [574, 535] width 273 height 16
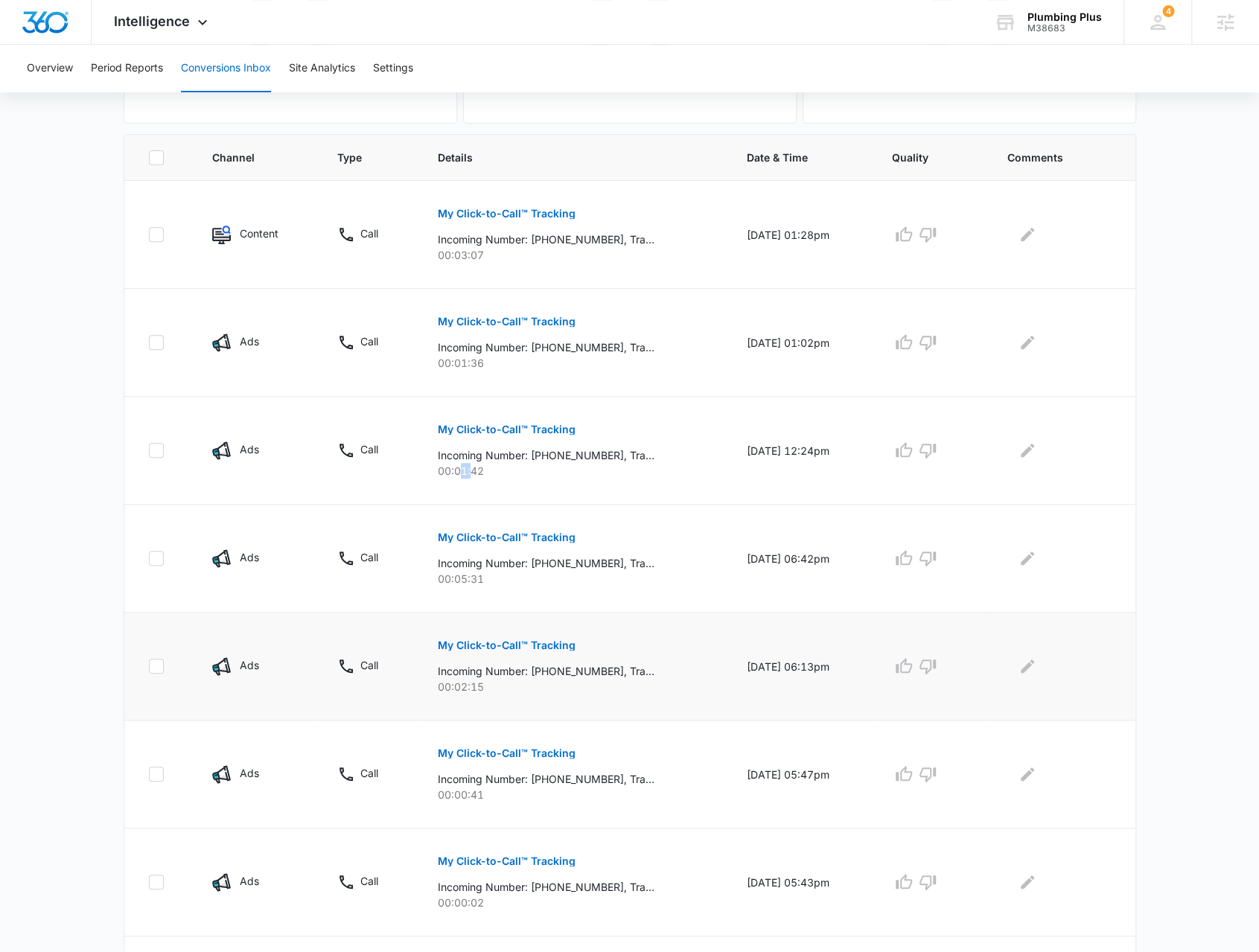
scroll to position [372, 0]
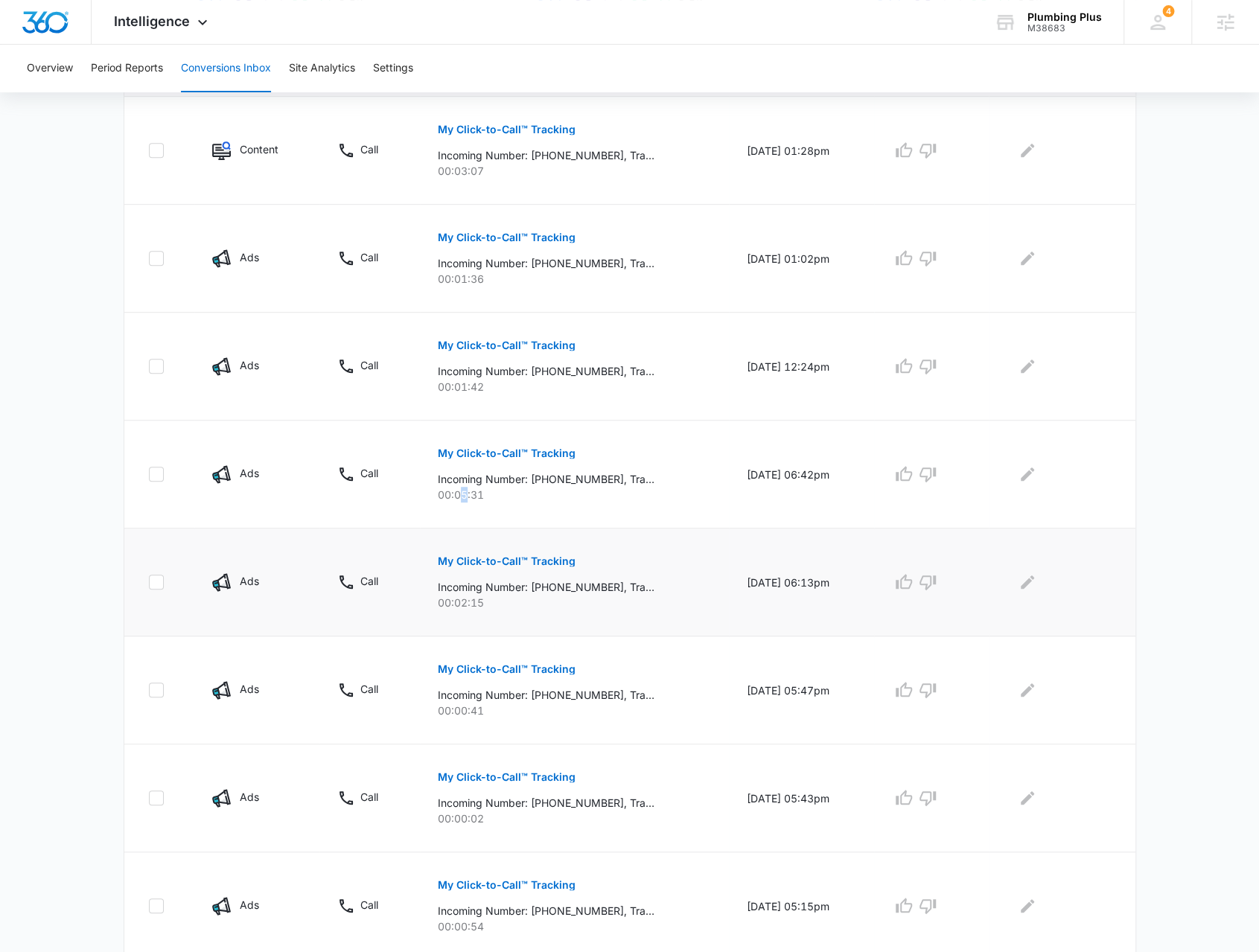
drag, startPoint x: 455, startPoint y: 502, endPoint x: 475, endPoint y: 567, distance: 68.0
click at [458, 504] on td "My Click-to-Call™ Tracking Incoming Number: +18584490471, Tracking Number: +185…" at bounding box center [574, 475] width 309 height 108
drag, startPoint x: 462, startPoint y: 600, endPoint x: 495, endPoint y: 595, distance: 33.4
click at [476, 604] on p "00:02:15" at bounding box center [574, 602] width 273 height 16
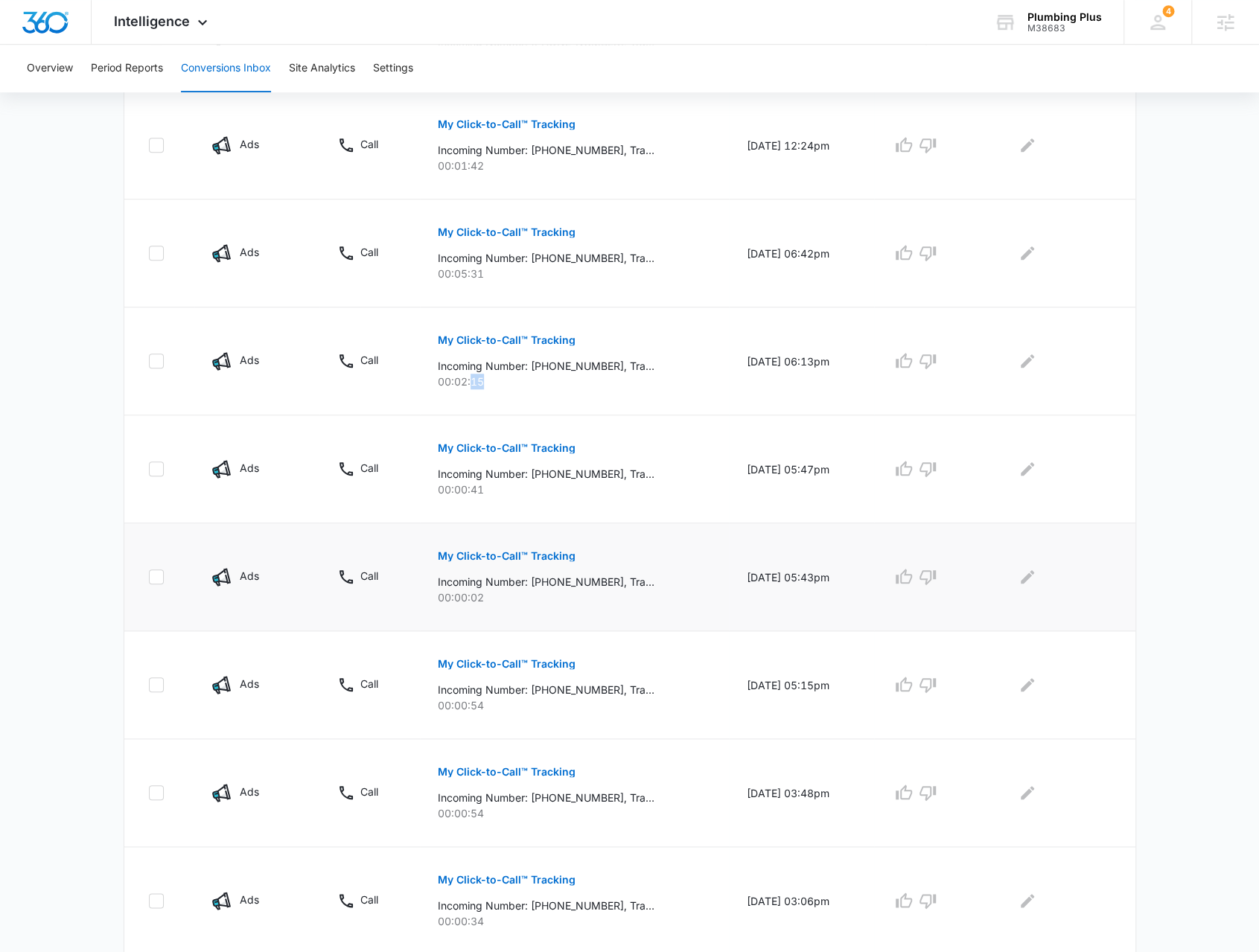
scroll to position [595, 0]
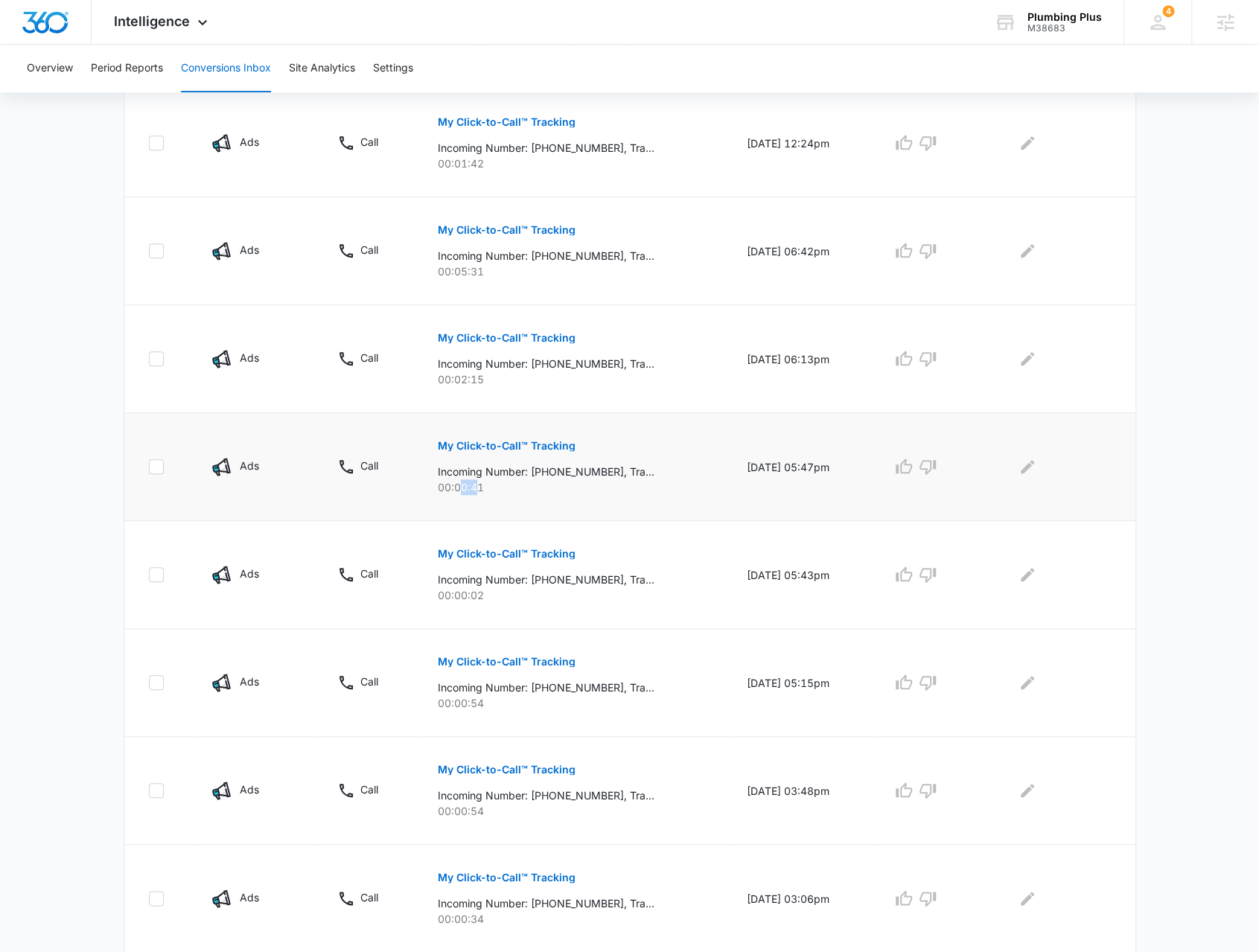
drag, startPoint x: 449, startPoint y: 494, endPoint x: 475, endPoint y: 496, distance: 26.1
click at [474, 496] on td "My Click-to-Call™ Tracking Incoming Number: +16199909841, Tracking Number: +185…" at bounding box center [574, 467] width 309 height 108
drag, startPoint x: 446, startPoint y: 602, endPoint x: 463, endPoint y: 608, distance: 18.0
click at [466, 610] on td "My Click-to-Call™ Tracking Incoming Number: +14703330554, Tracking Number: +185…" at bounding box center [574, 575] width 309 height 108
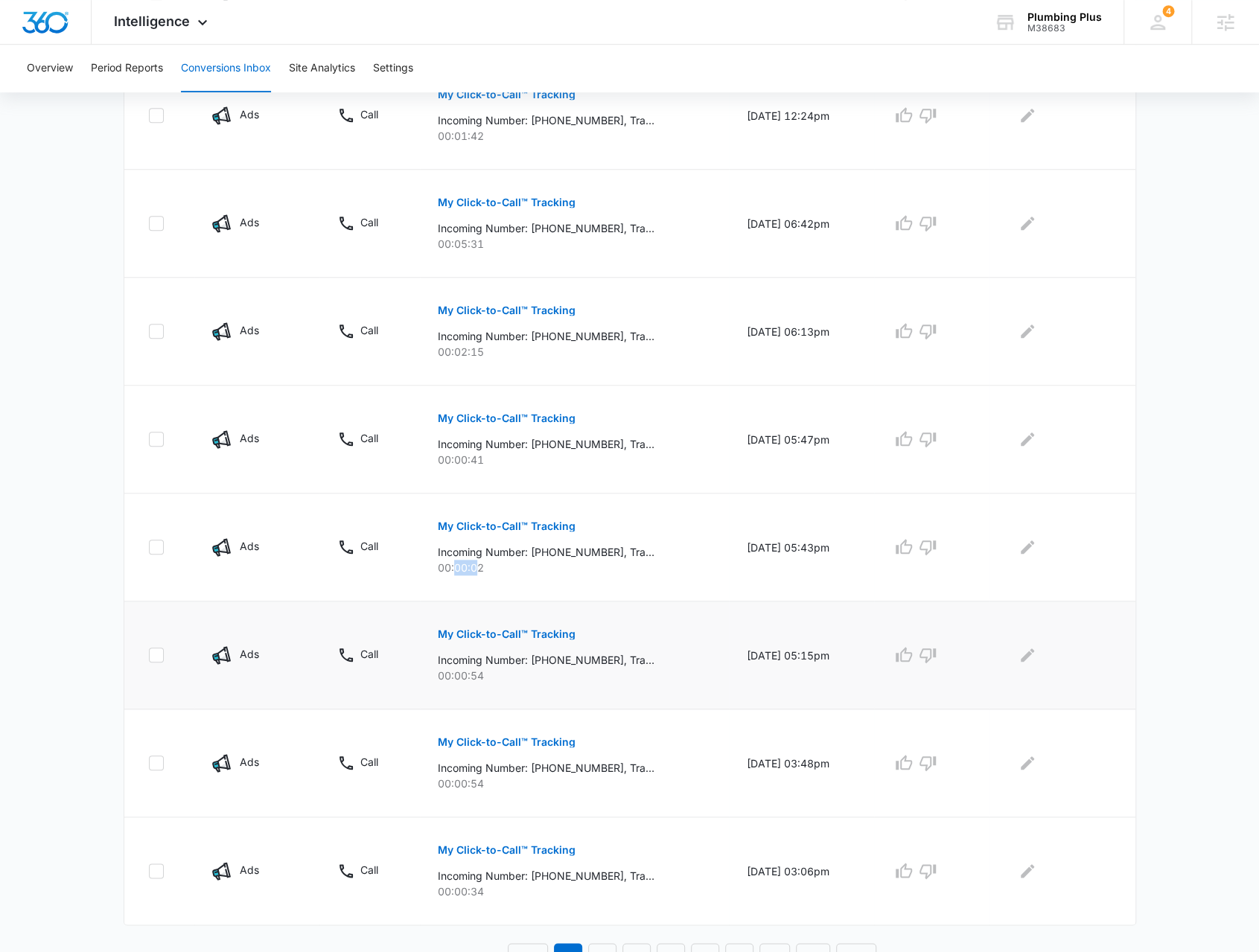
scroll to position [639, 0]
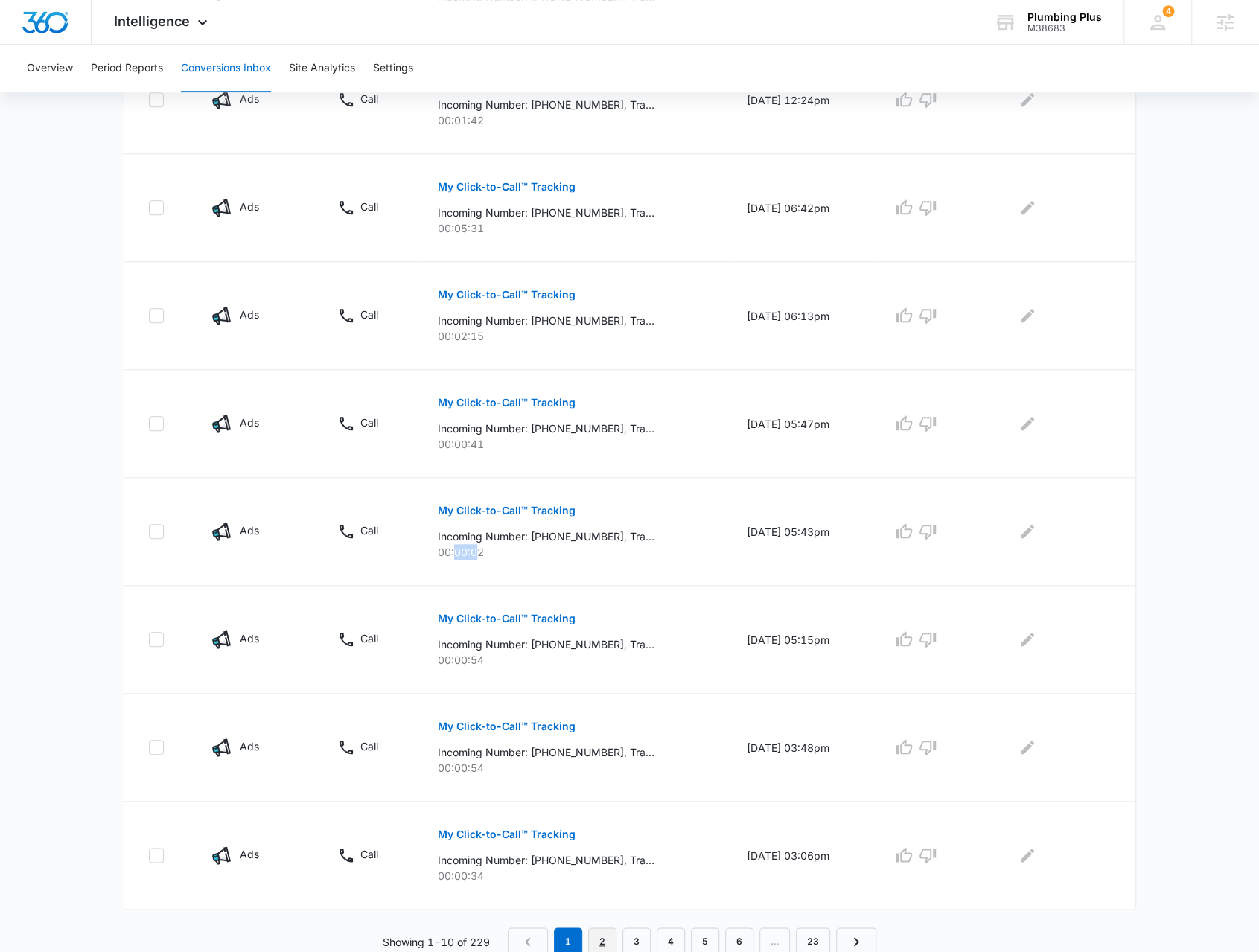
click at [603, 936] on link "2" at bounding box center [602, 942] width 29 height 29
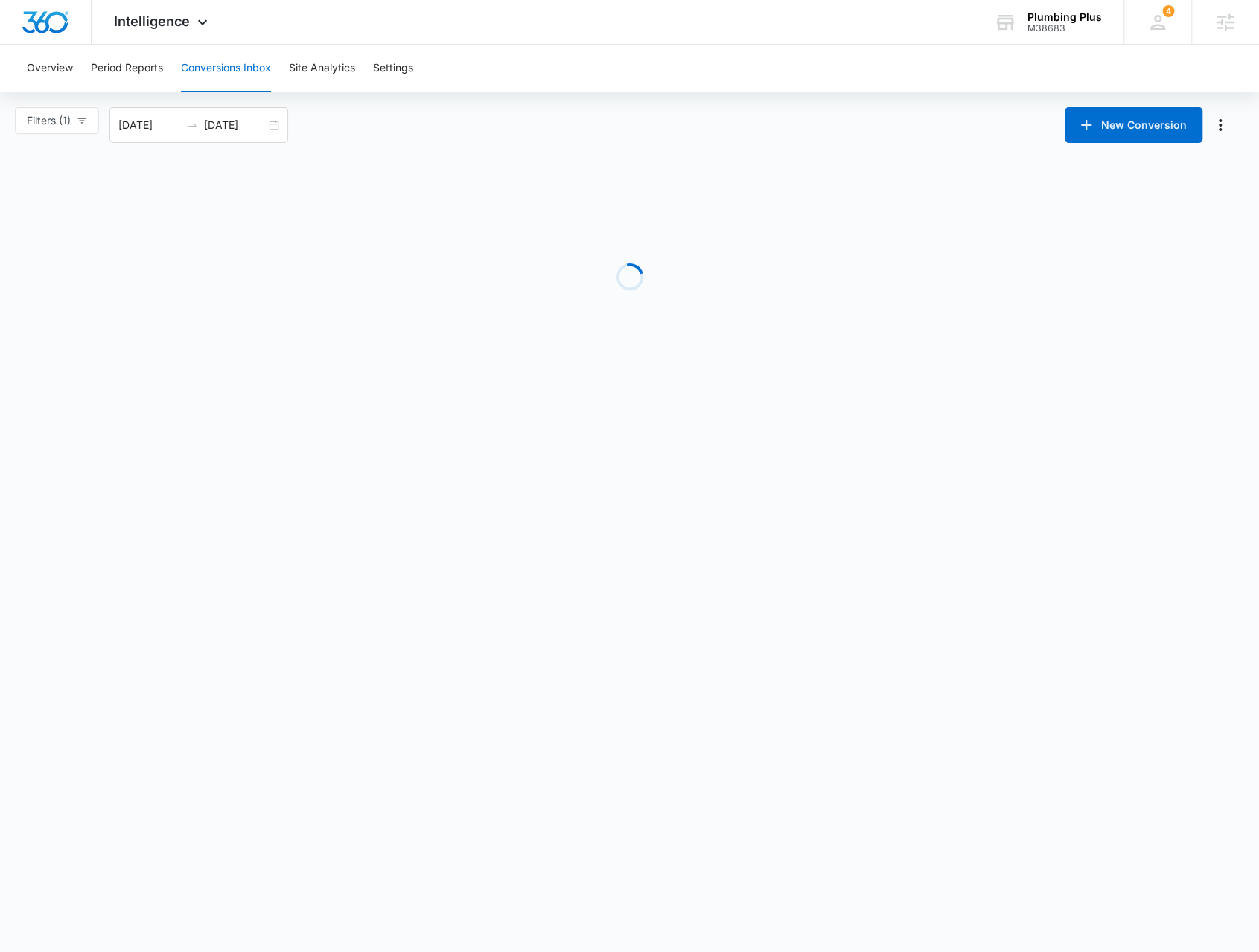
scroll to position [0, 0]
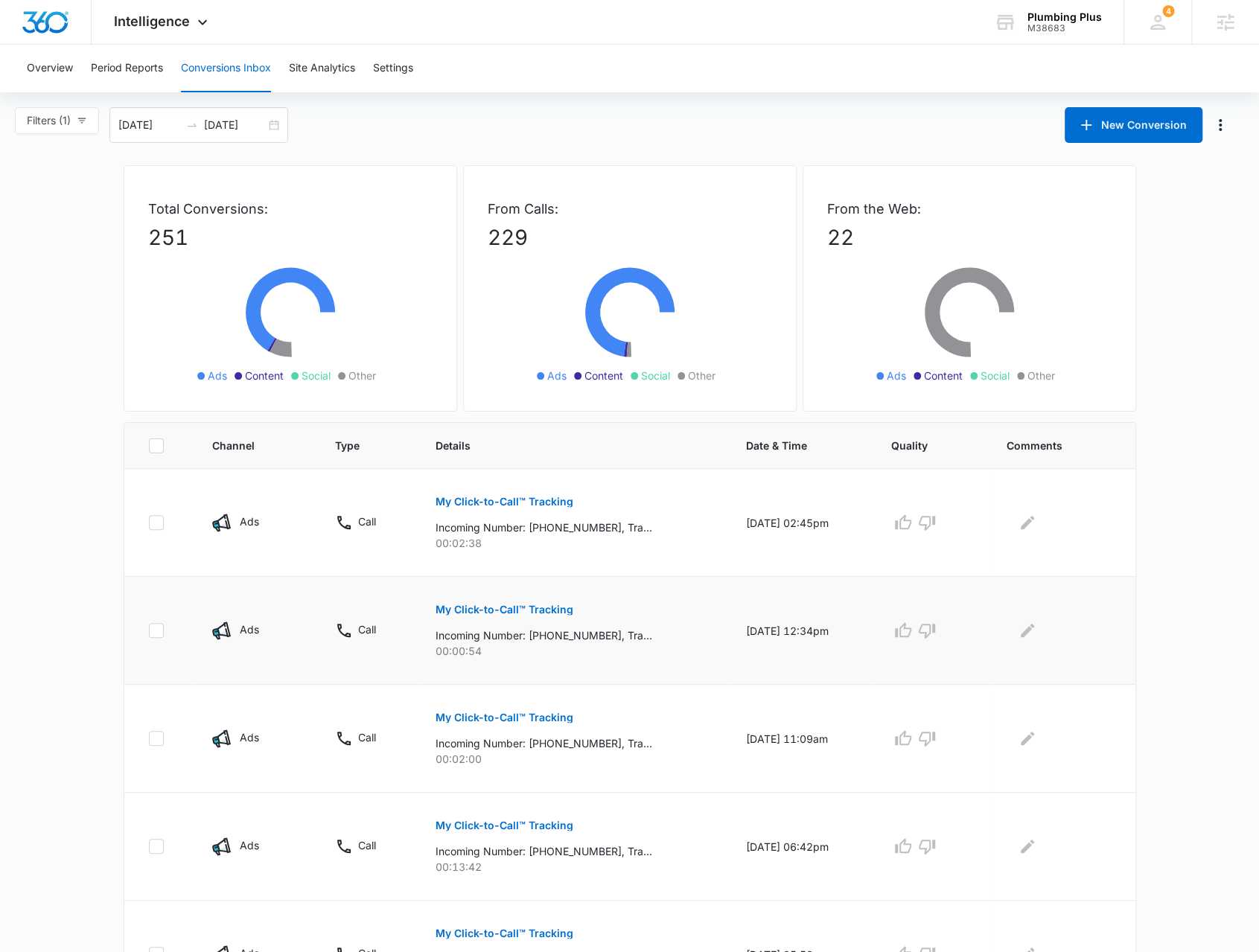
drag, startPoint x: 456, startPoint y: 550, endPoint x: 487, endPoint y: 581, distance: 43.8
click at [472, 551] on td "My Click-to-Call™ Tracking Incoming Number: +16197775135, Tracking Number: +185…" at bounding box center [573, 522] width 311 height 108
drag, startPoint x: 449, startPoint y: 770, endPoint x: 468, endPoint y: 766, distance: 19.4
click at [462, 771] on td "My Click-to-Call™ Tracking Incoming Number: +17607037239, Tracking Number: +185…" at bounding box center [573, 739] width 311 height 108
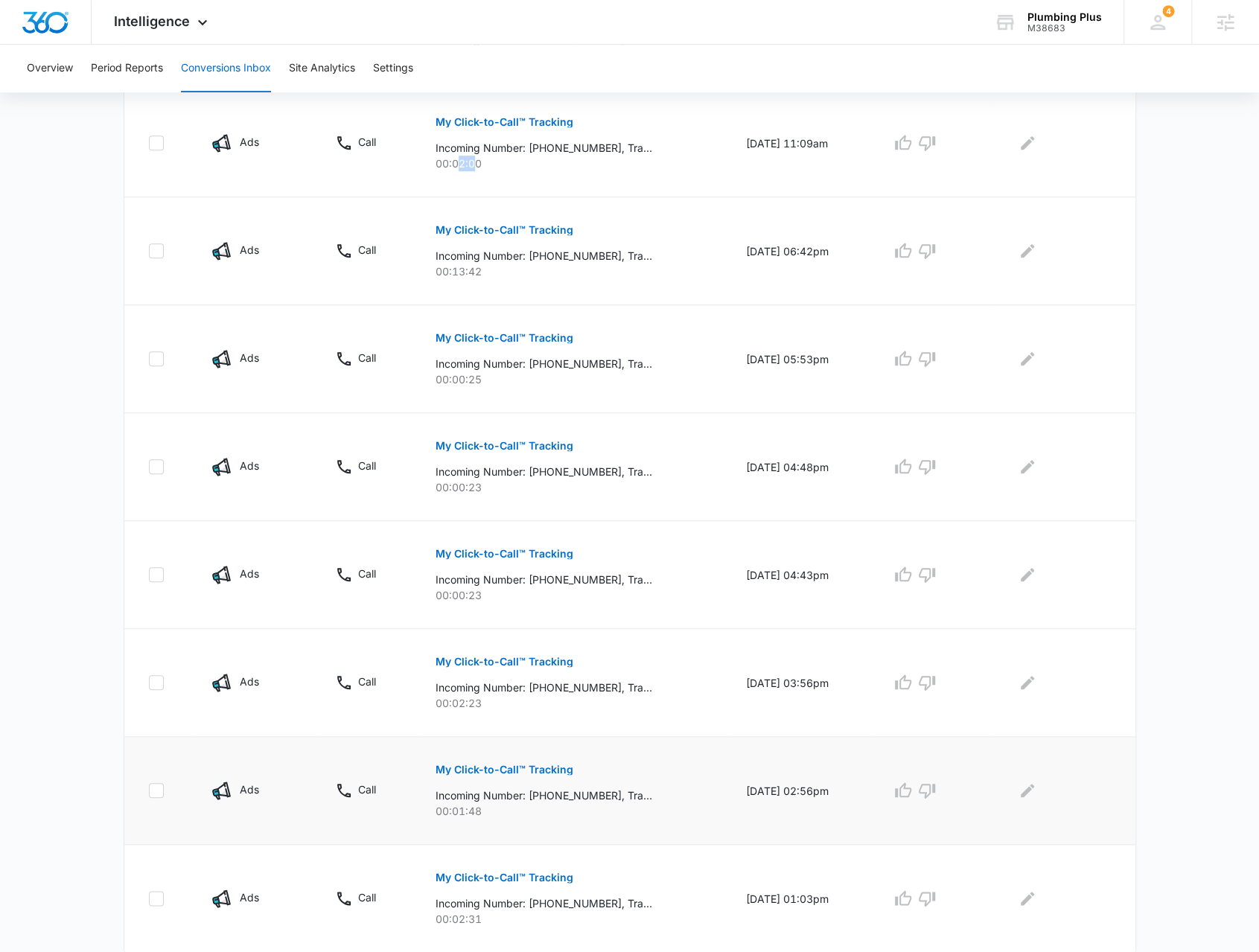
scroll to position [639, 0]
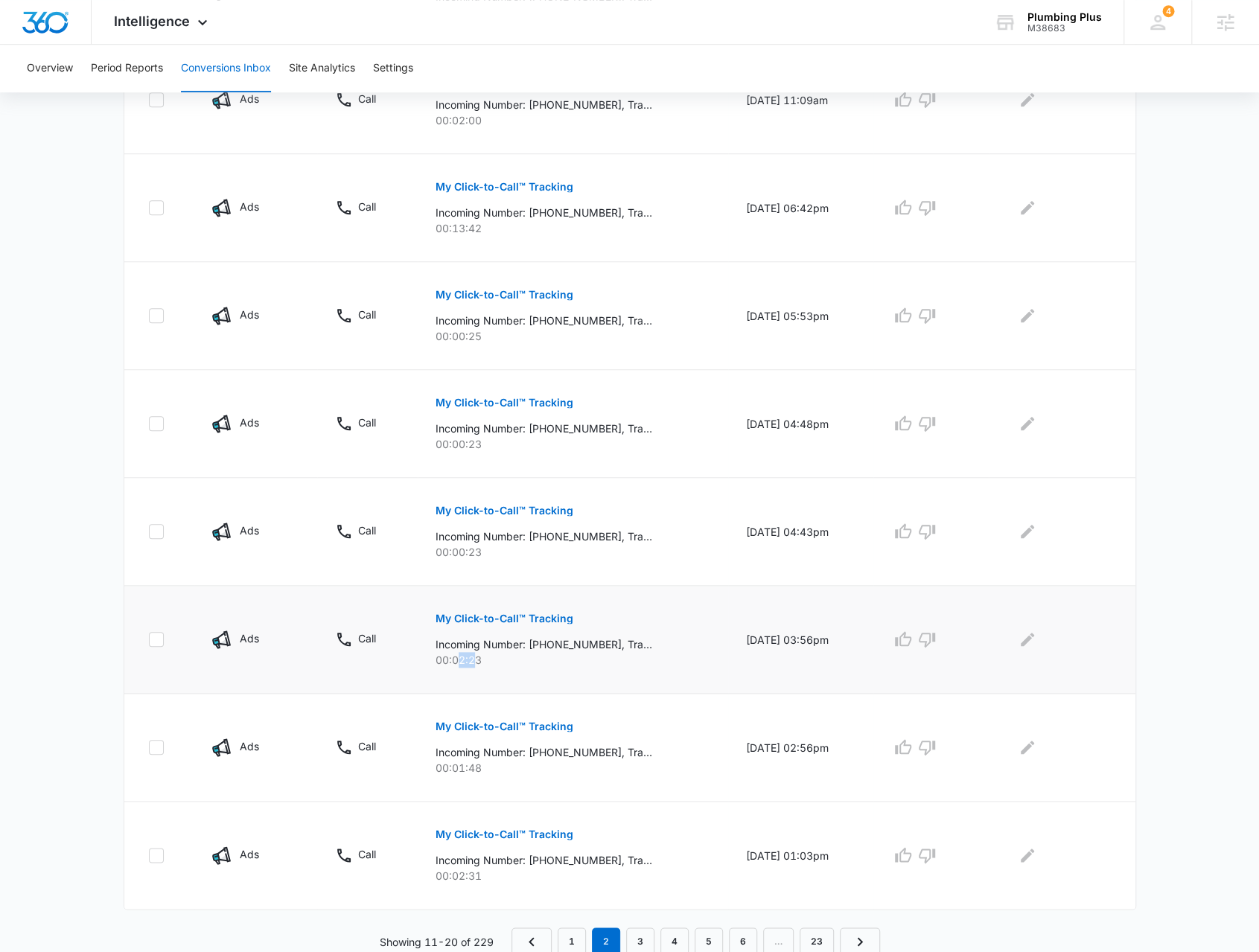
drag, startPoint x: 448, startPoint y: 669, endPoint x: 487, endPoint y: 670, distance: 39.0
click at [471, 673] on td "My Click-to-Call™ Tracking Incoming Number: +17606381115, Tracking Number: +185…" at bounding box center [573, 640] width 311 height 108
drag, startPoint x: 465, startPoint y: 762, endPoint x: 484, endPoint y: 763, distance: 19.0
click at [481, 762] on p "00:01:48" at bounding box center [573, 768] width 275 height 16
drag, startPoint x: 456, startPoint y: 872, endPoint x: 549, endPoint y: 898, distance: 96.6
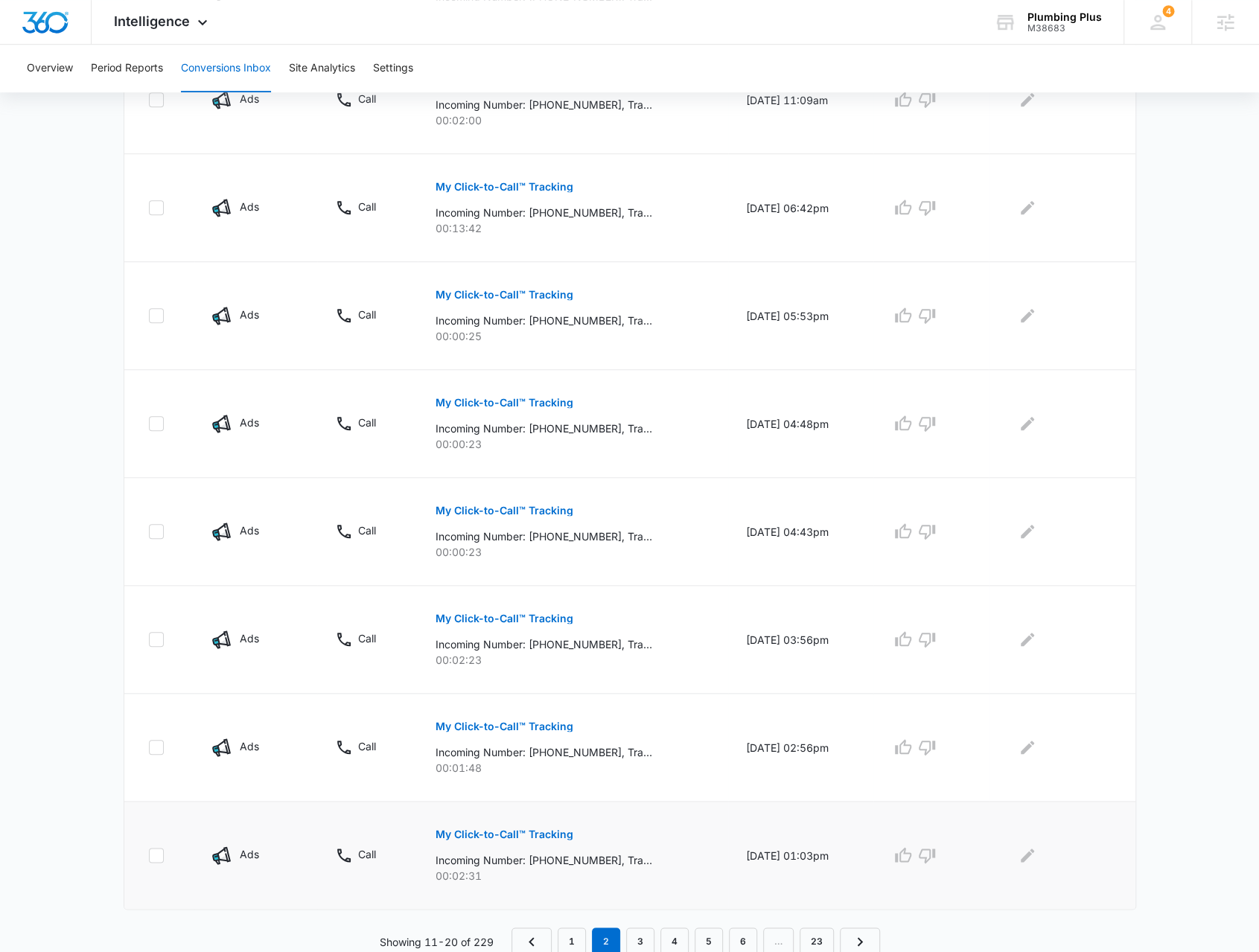
click at [474, 870] on p "00:02:31" at bounding box center [573, 876] width 275 height 16
click at [639, 932] on link "3" at bounding box center [639, 942] width 29 height 29
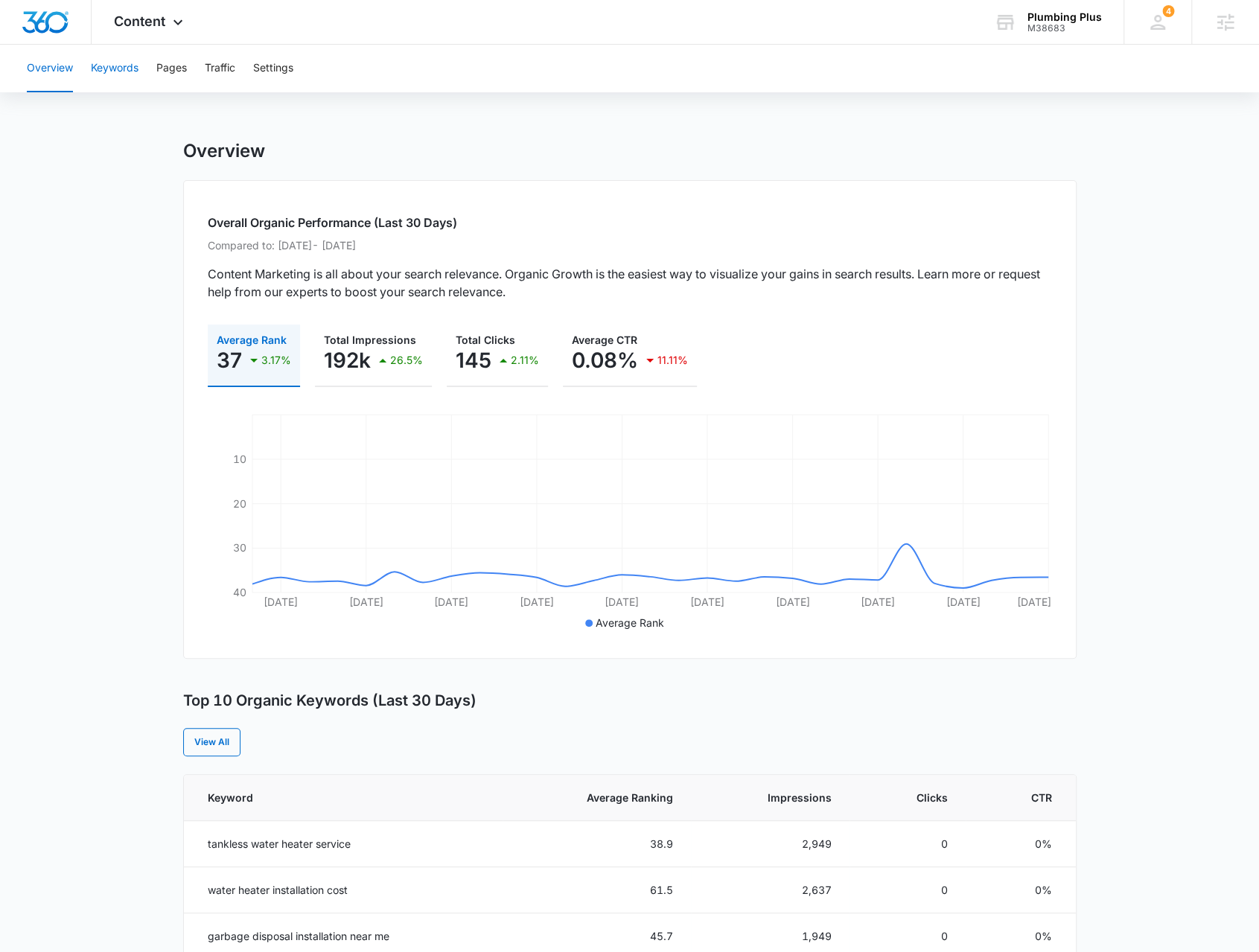
click at [134, 76] on button "Keywords" at bounding box center [115, 68] width 48 height 48
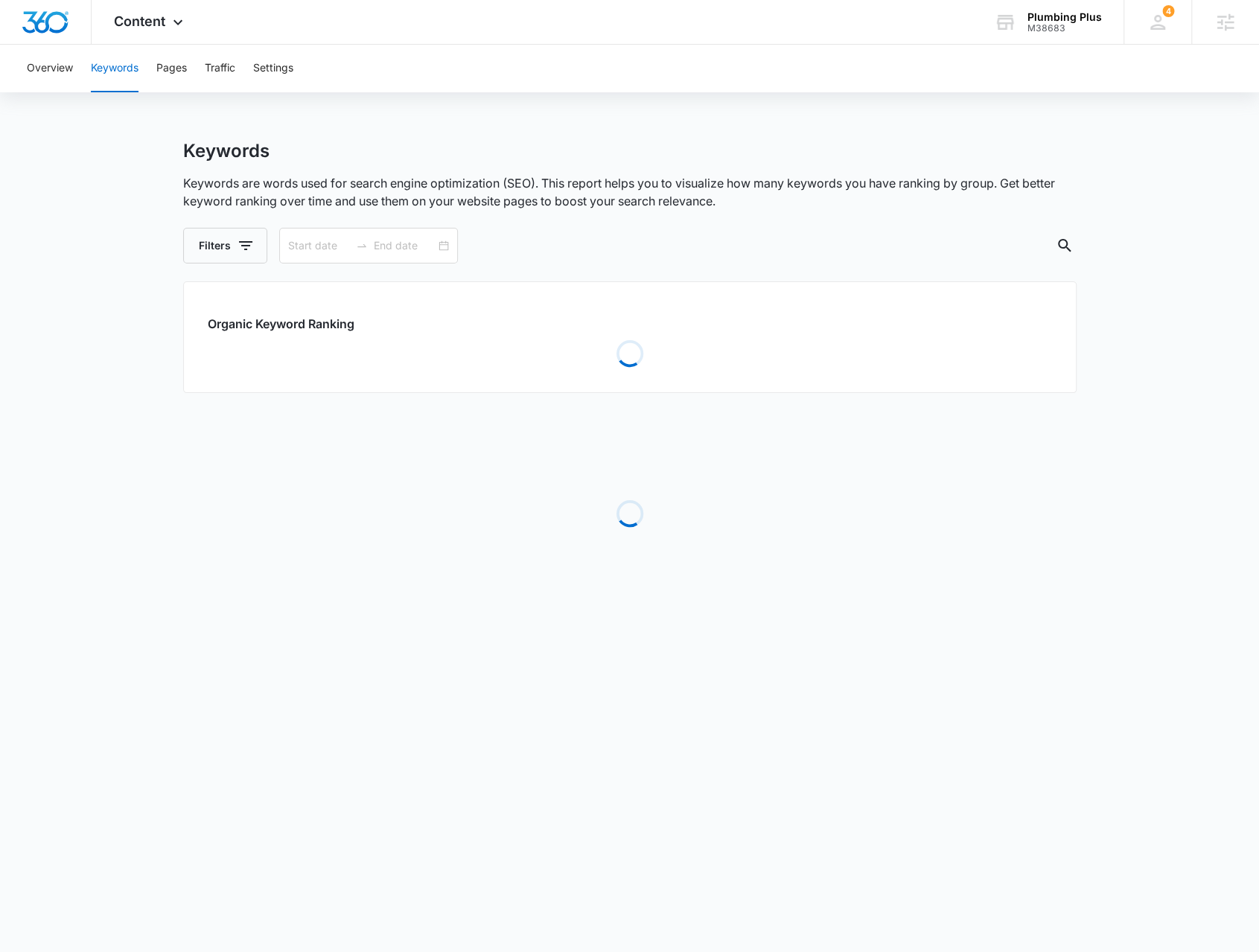
type input "08/07/2025"
type input "08/14/2025"
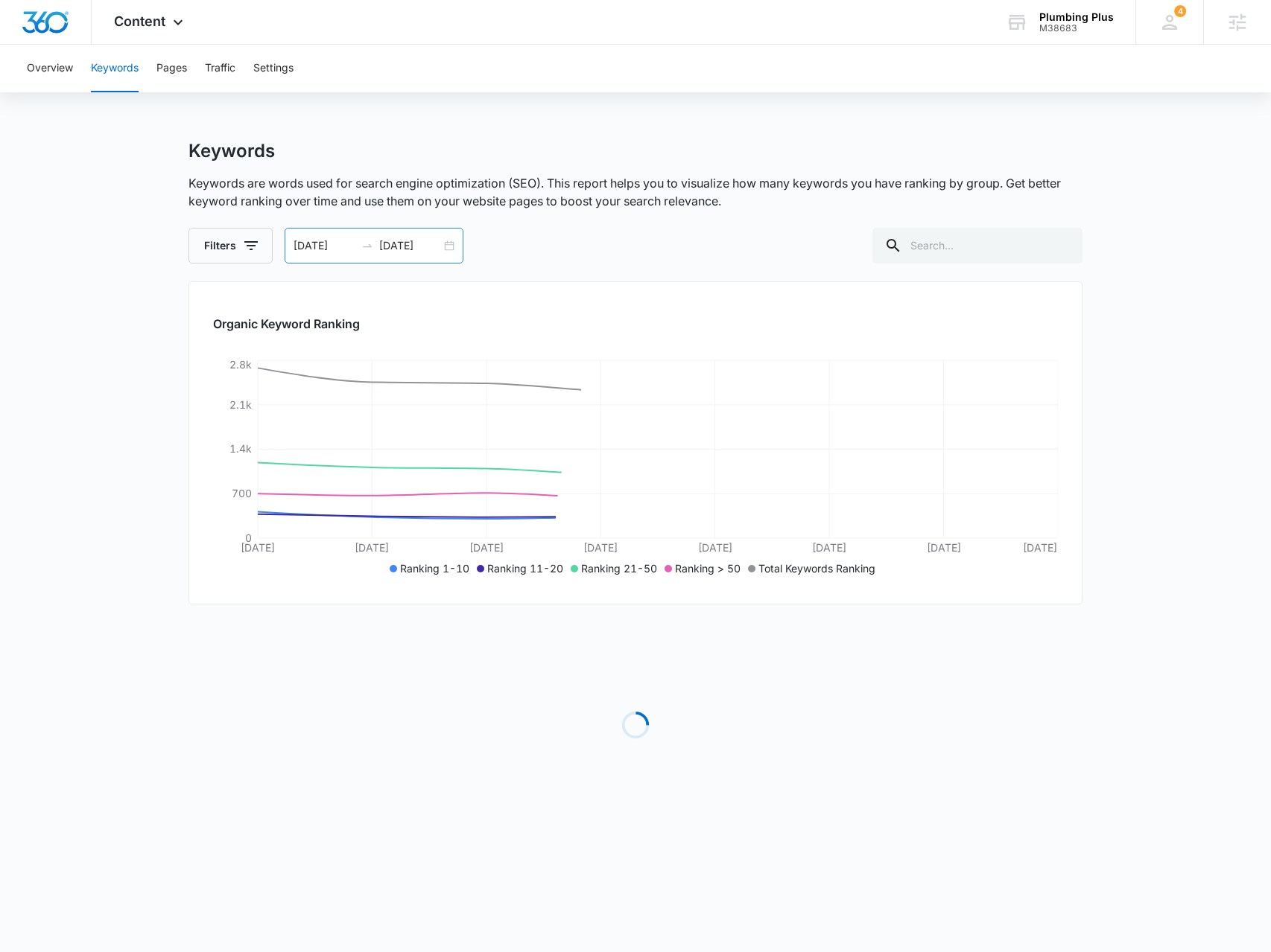
click at [451, 249] on div "08/07/2025 08/14/2025" at bounding box center [374, 246] width 179 height 36
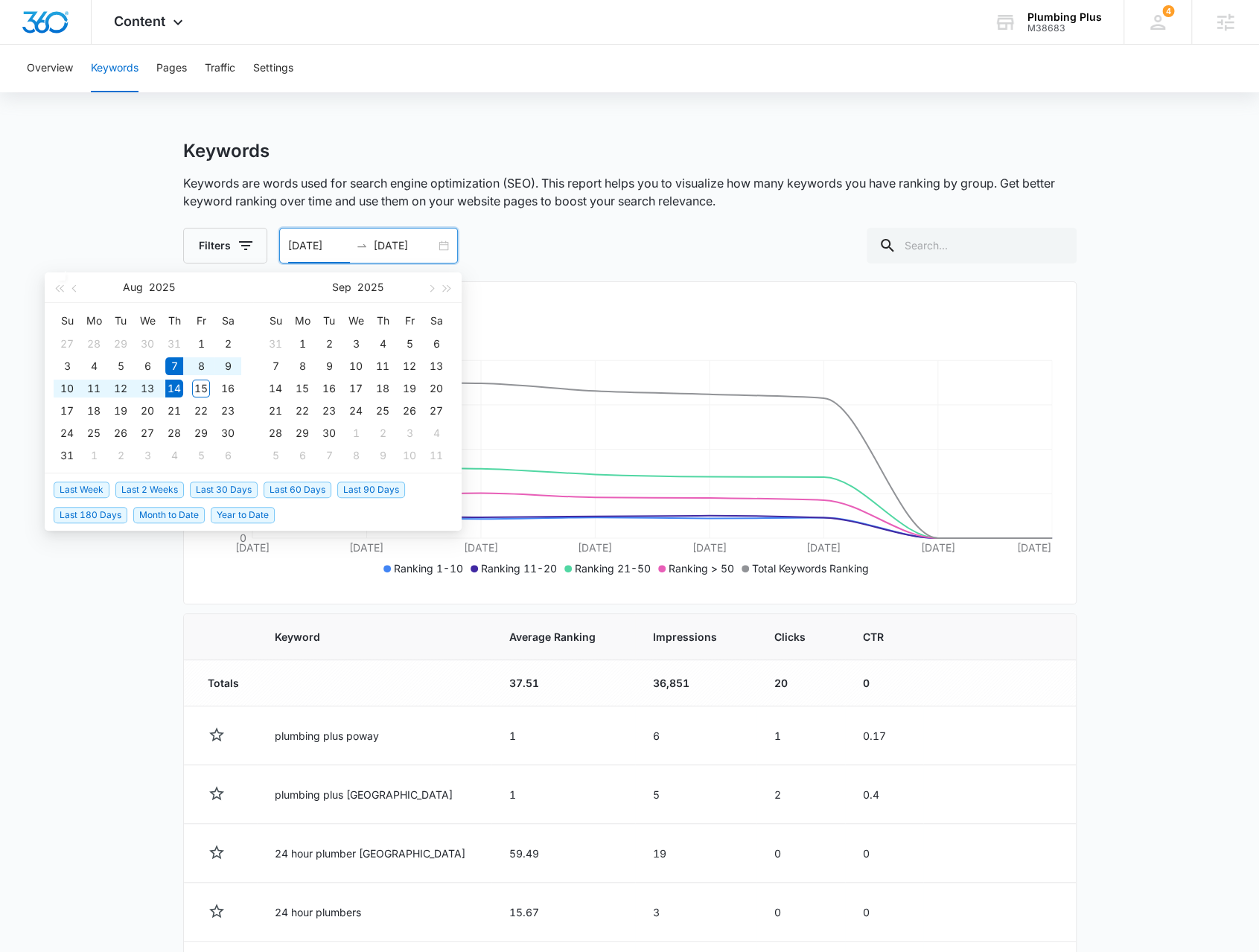
click at [338, 249] on input "08/07/2025" at bounding box center [318, 246] width 62 height 16
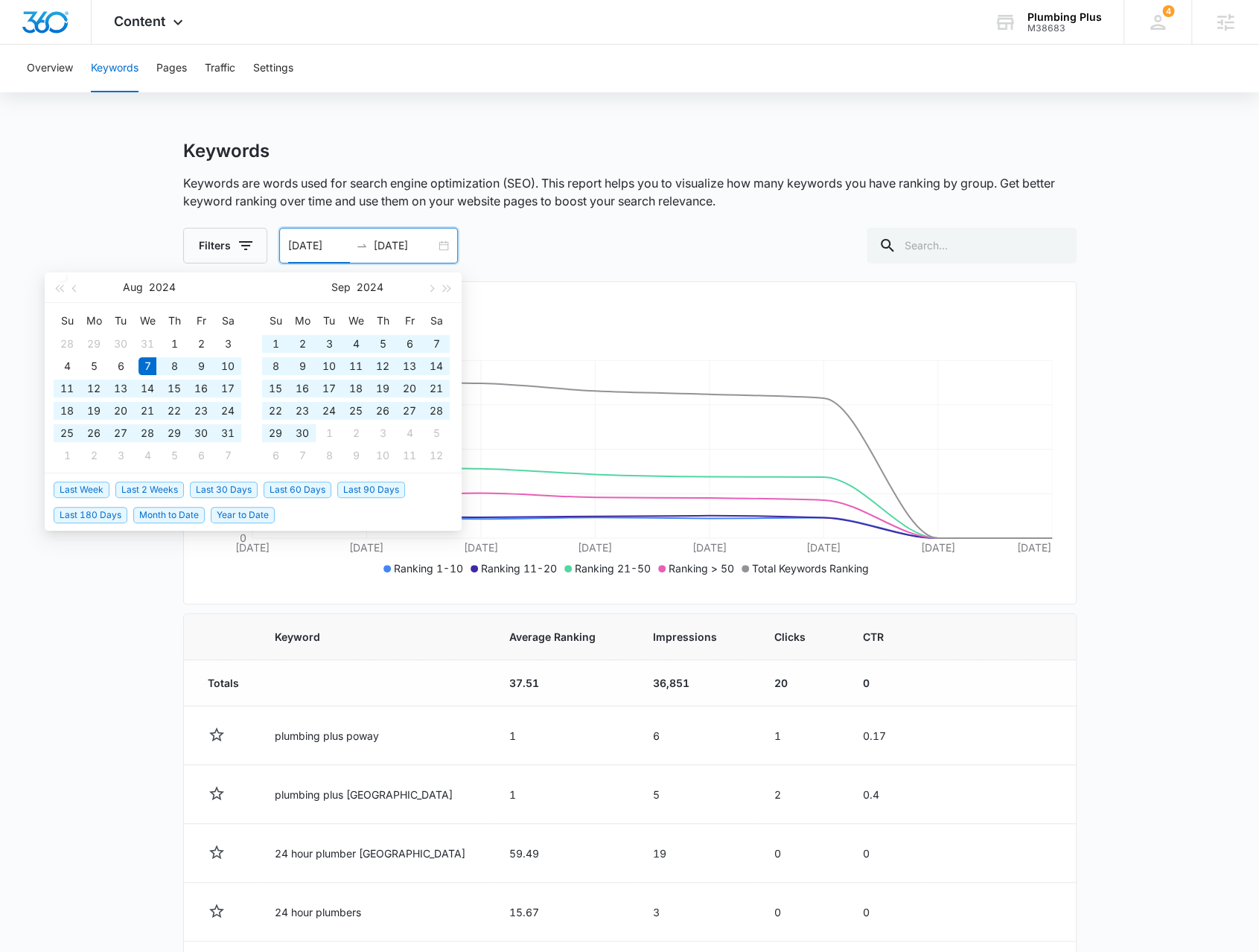
type input "08/07/2024"
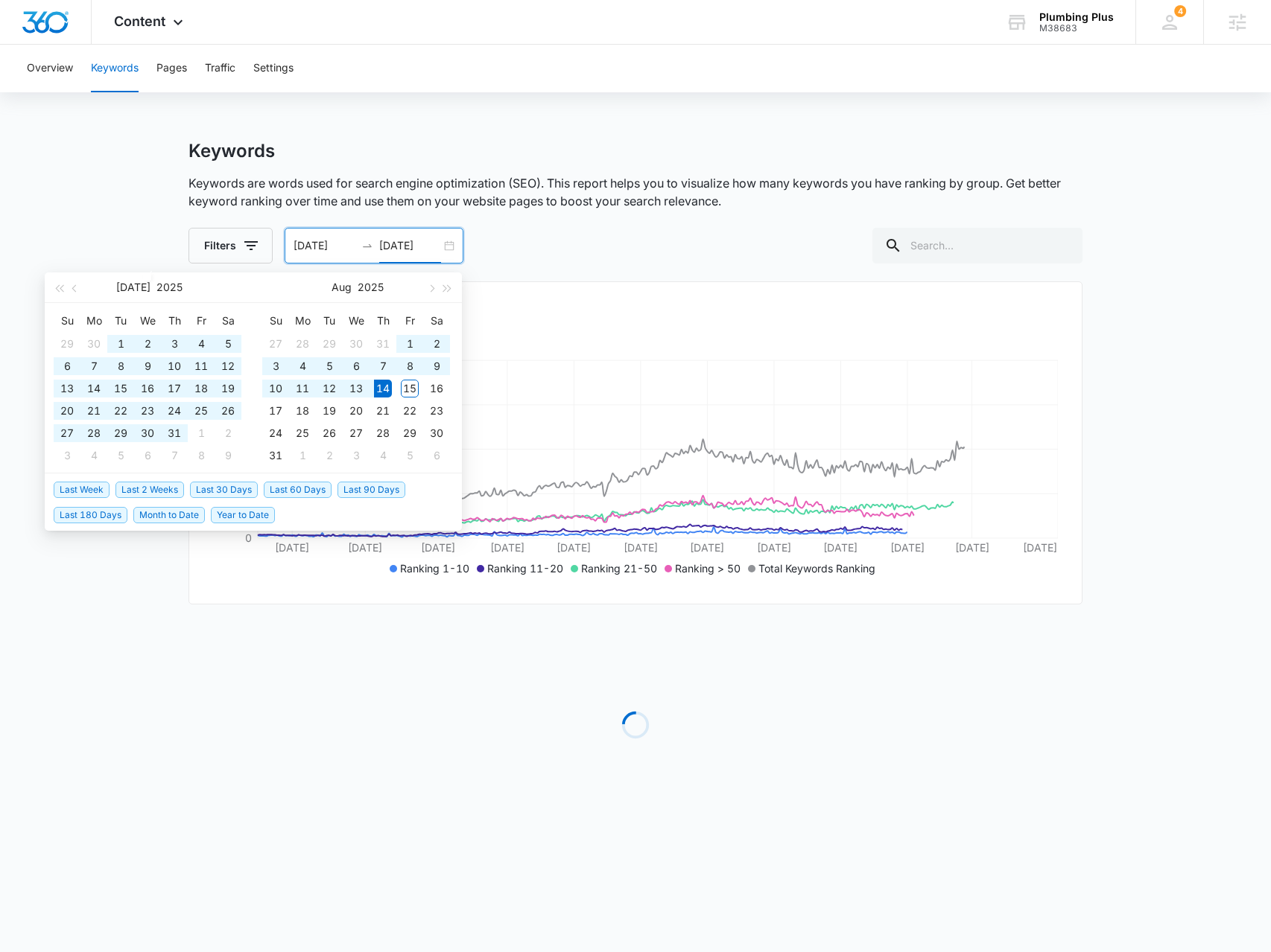
click at [587, 212] on div "Keywords Keywords are words used for search engine optimization (SEO). This rep…" at bounding box center [635, 201] width 893 height 123
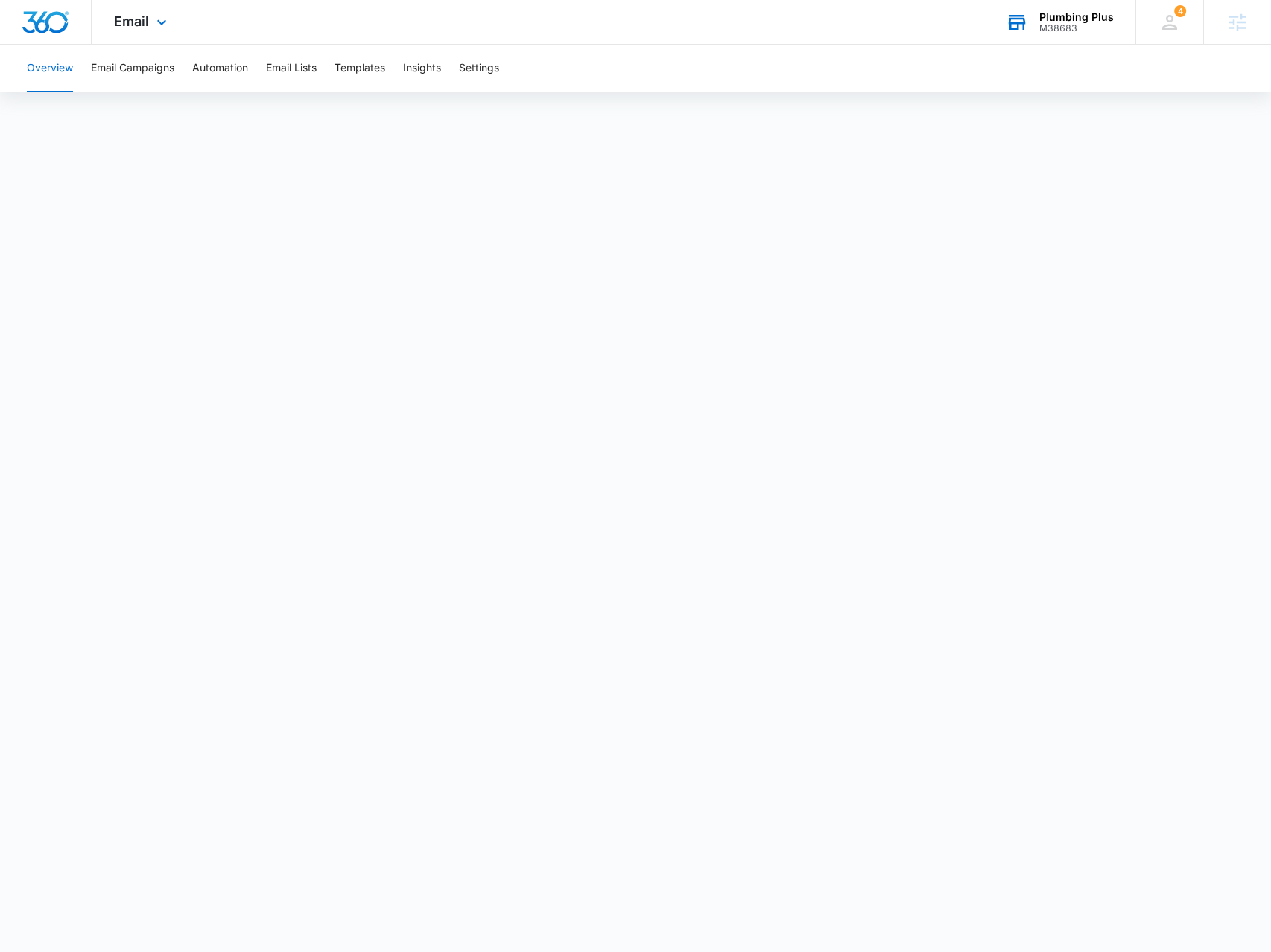
click at [1068, 38] on div "Plumbing Plus M38683 Your Accounts View All" at bounding box center [1058, 22] width 152 height 44
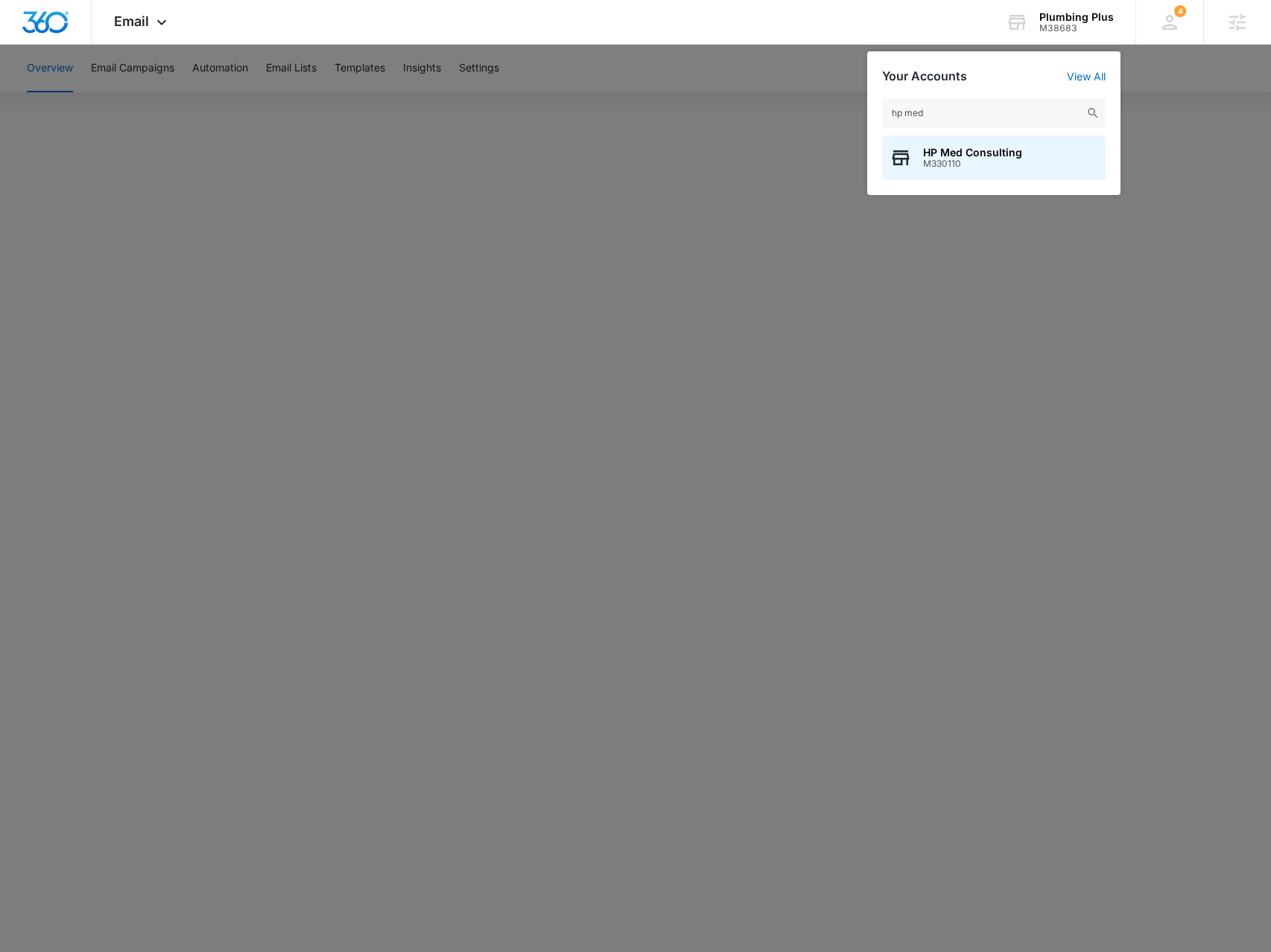
type input "hp med"
click at [1031, 160] on div "HP Med Consulting M330110" at bounding box center [993, 157] width 223 height 44
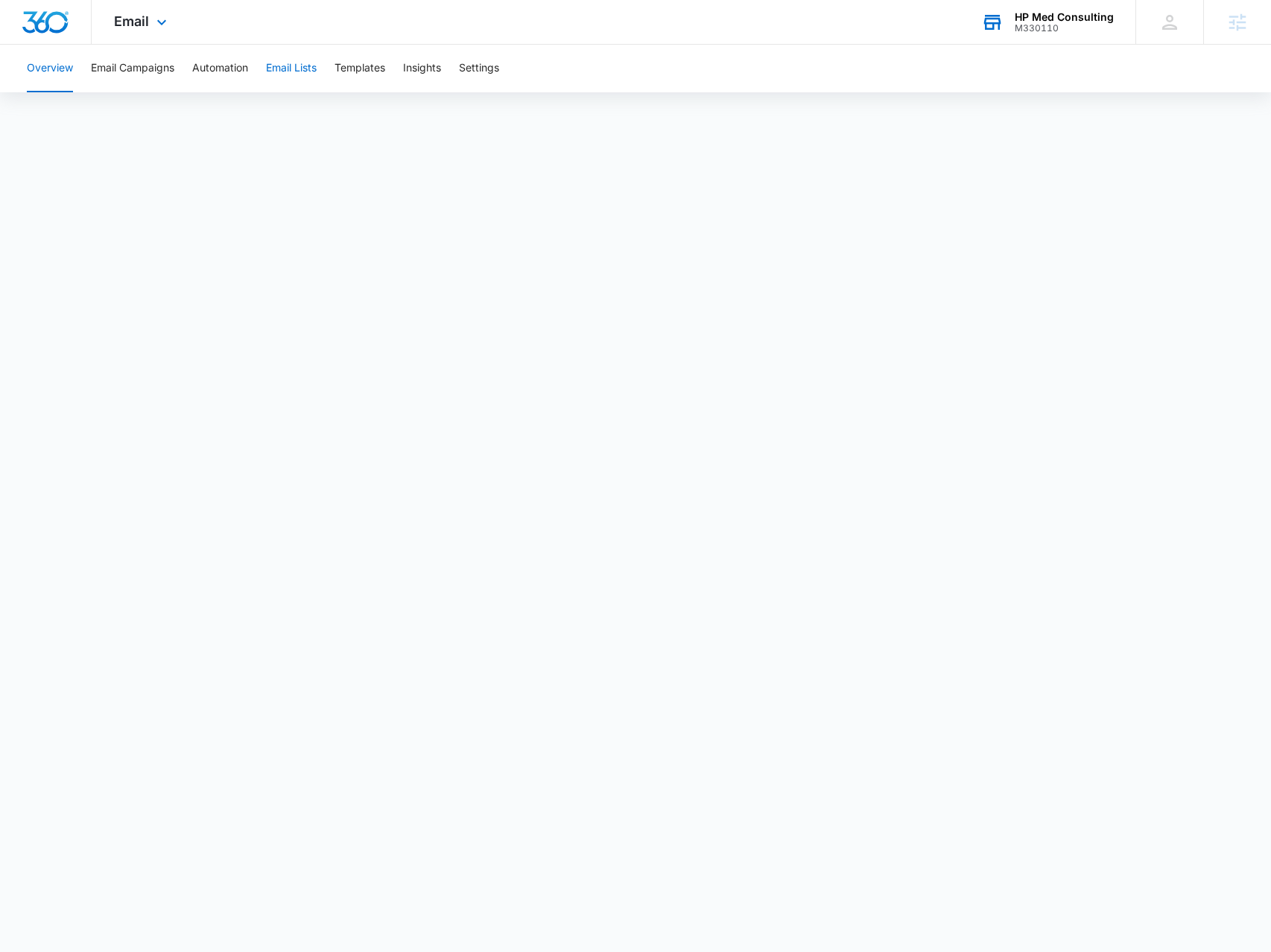
click at [312, 70] on button "Email Lists" at bounding box center [291, 68] width 50 height 48
